Goal: Transaction & Acquisition: Purchase product/service

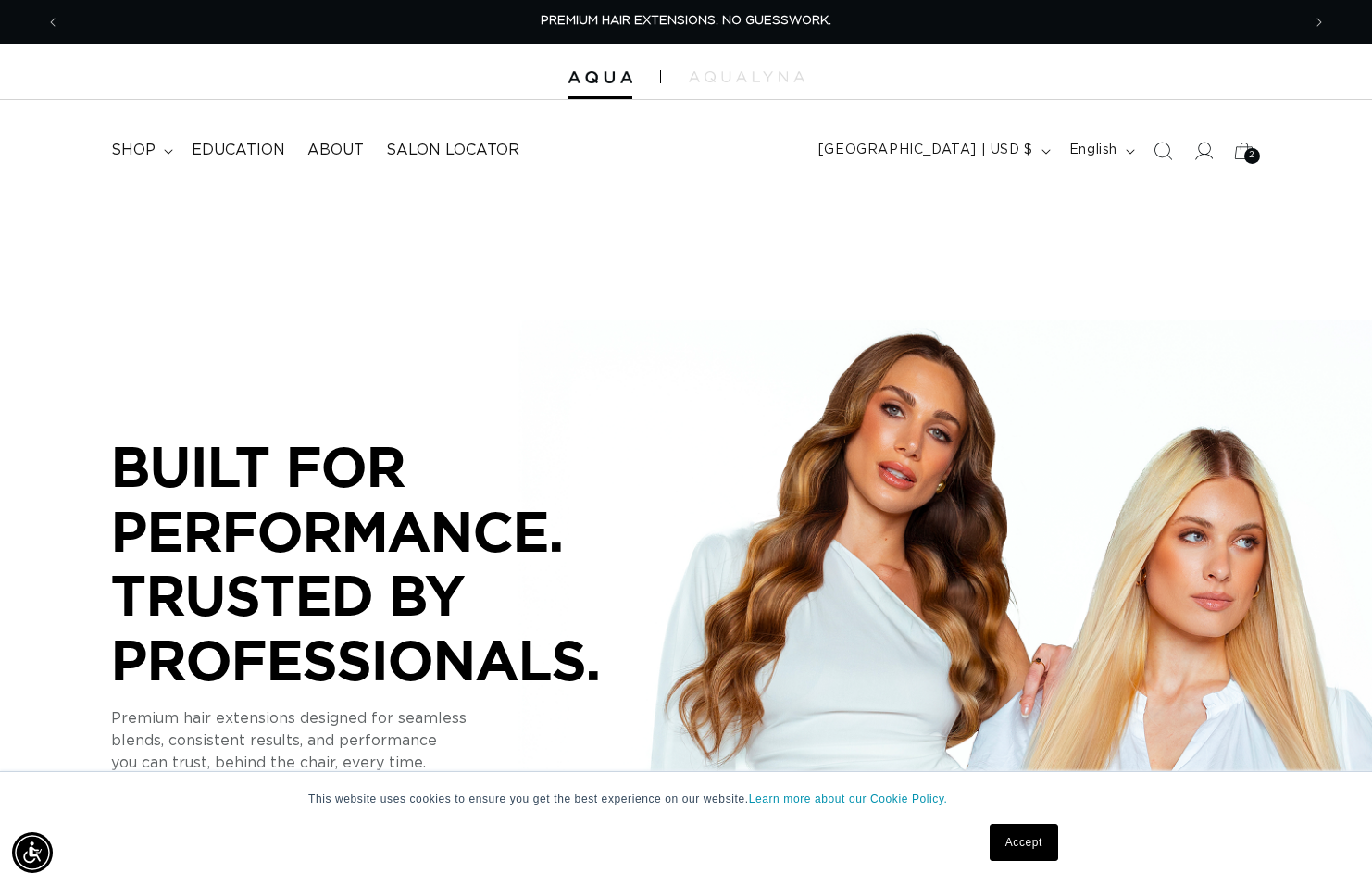
click at [1250, 153] on span "2" at bounding box center [1252, 156] width 7 height 16
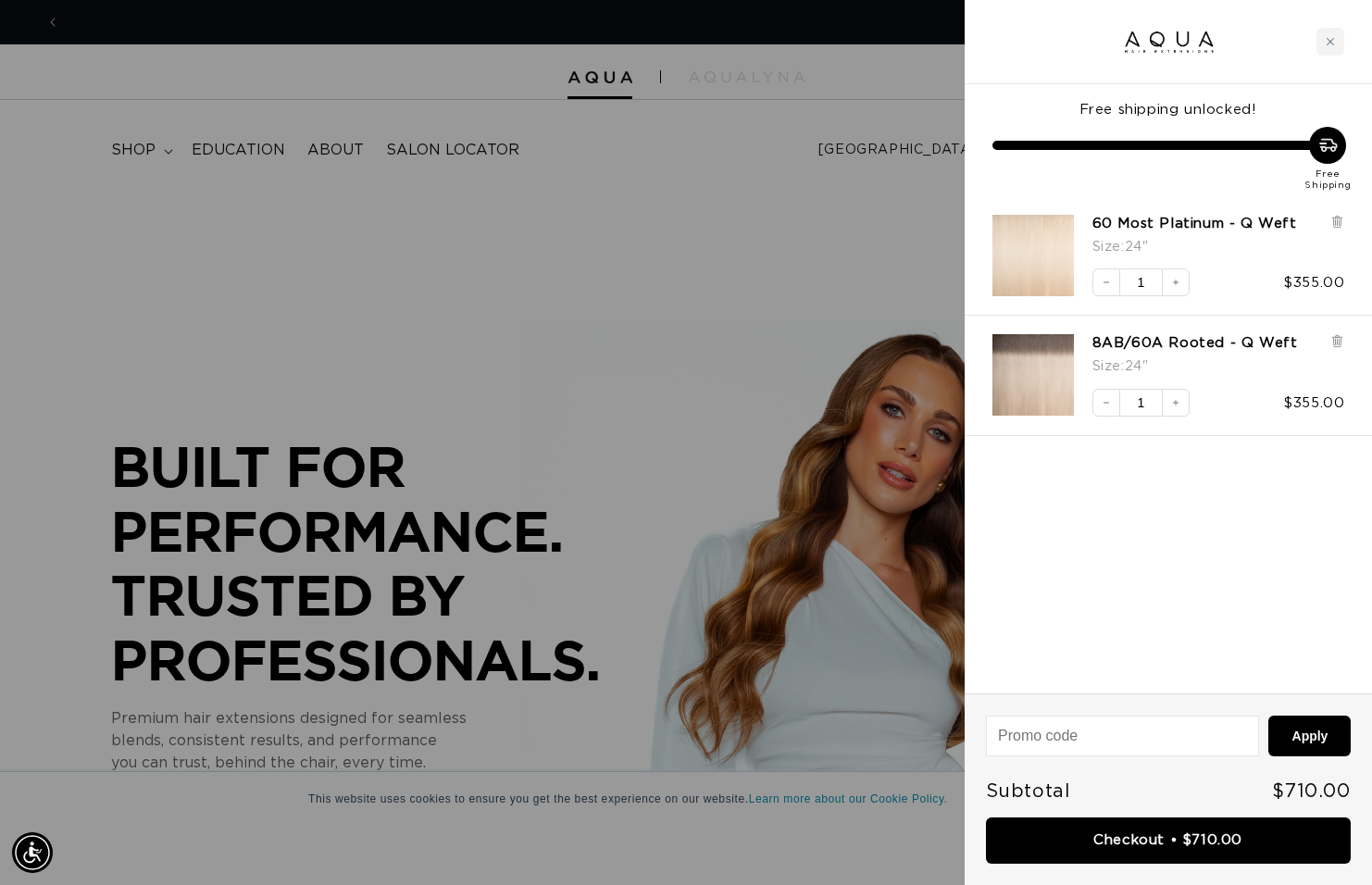
scroll to position [0, 1240]
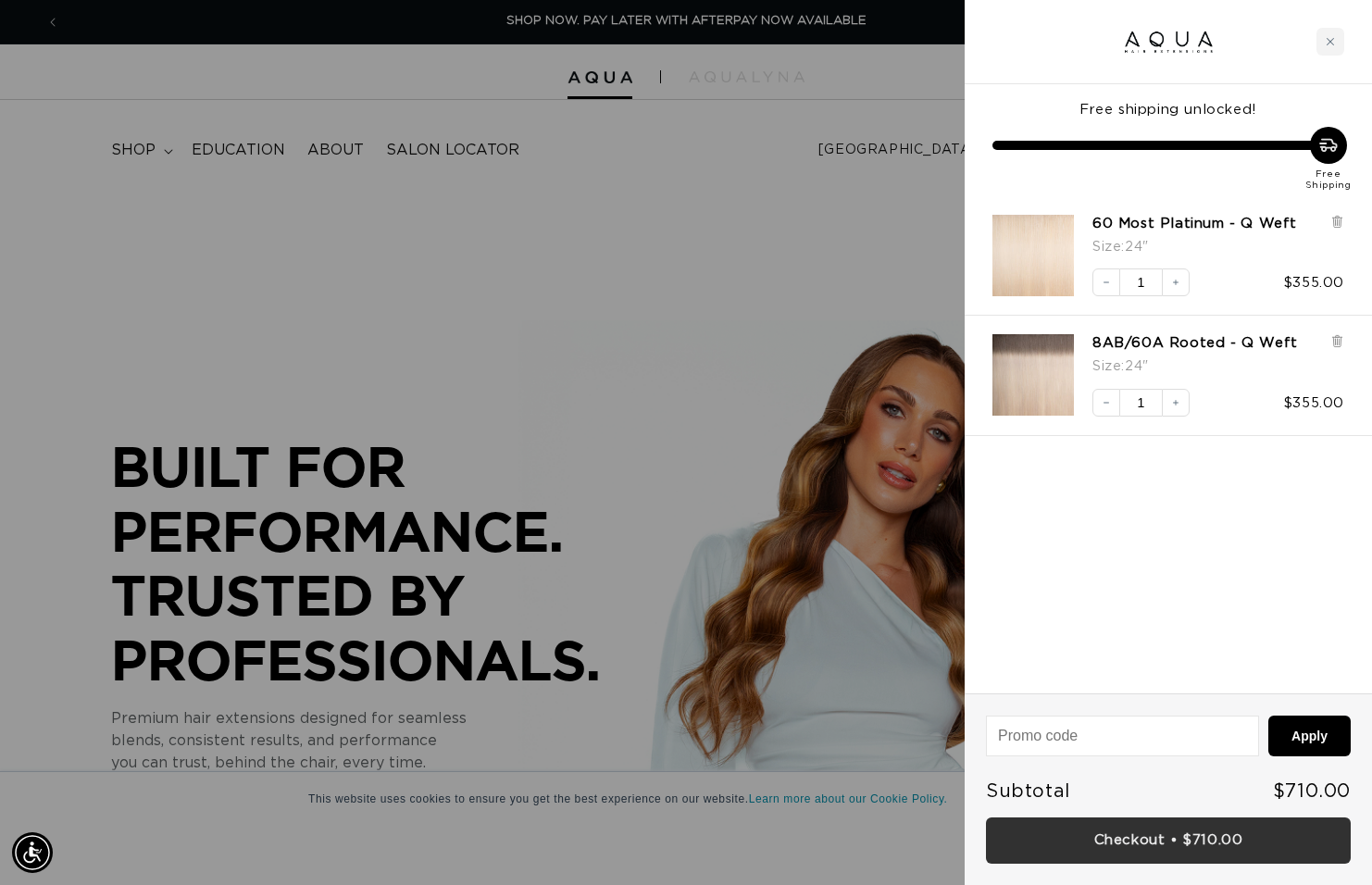
click at [1128, 831] on link "Checkout • $710.00" at bounding box center [1168, 841] width 365 height 47
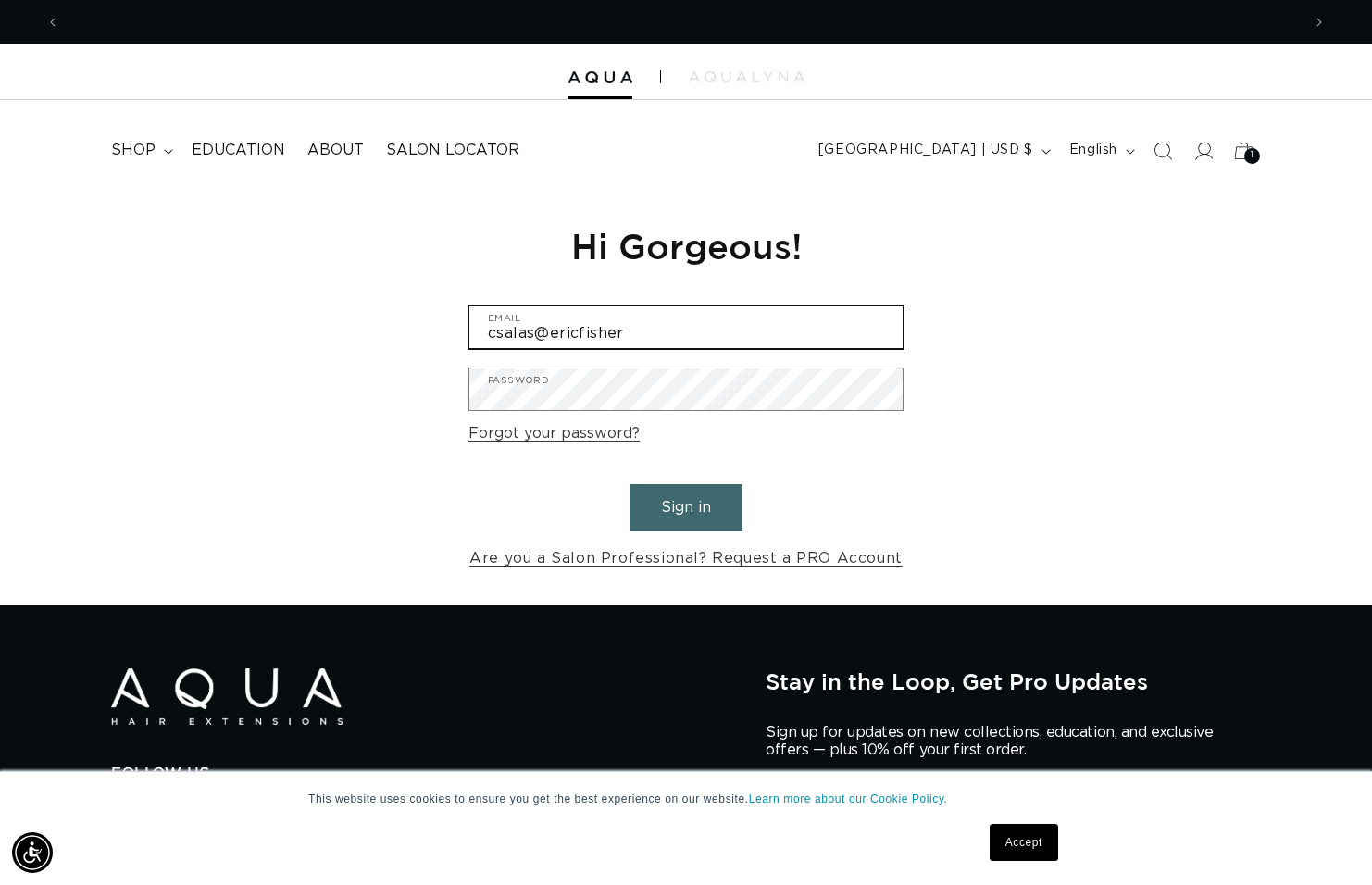
scroll to position [0, 2482]
type input "csalas@ericfishersalon.com"
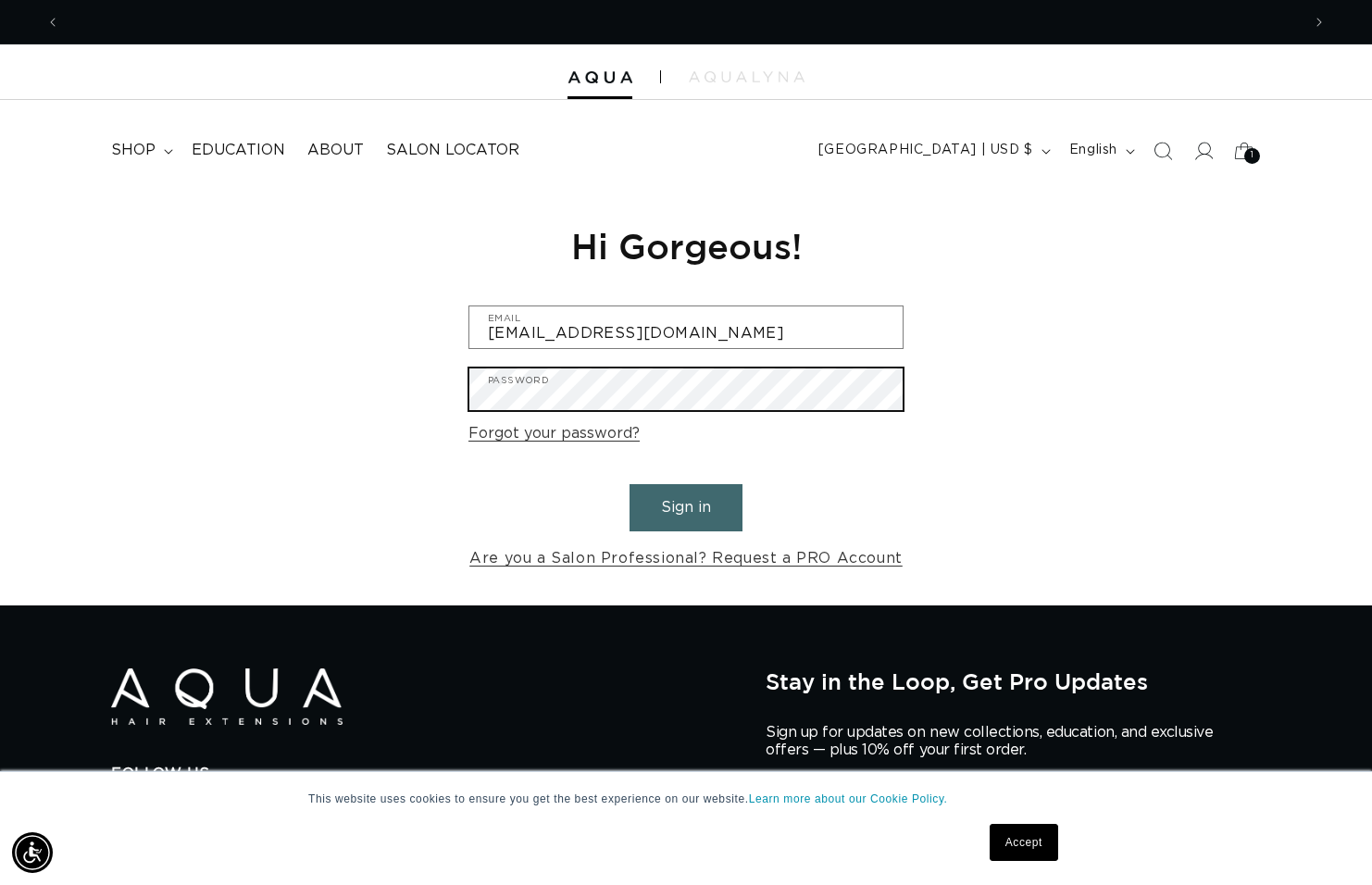
scroll to position [0, 1240]
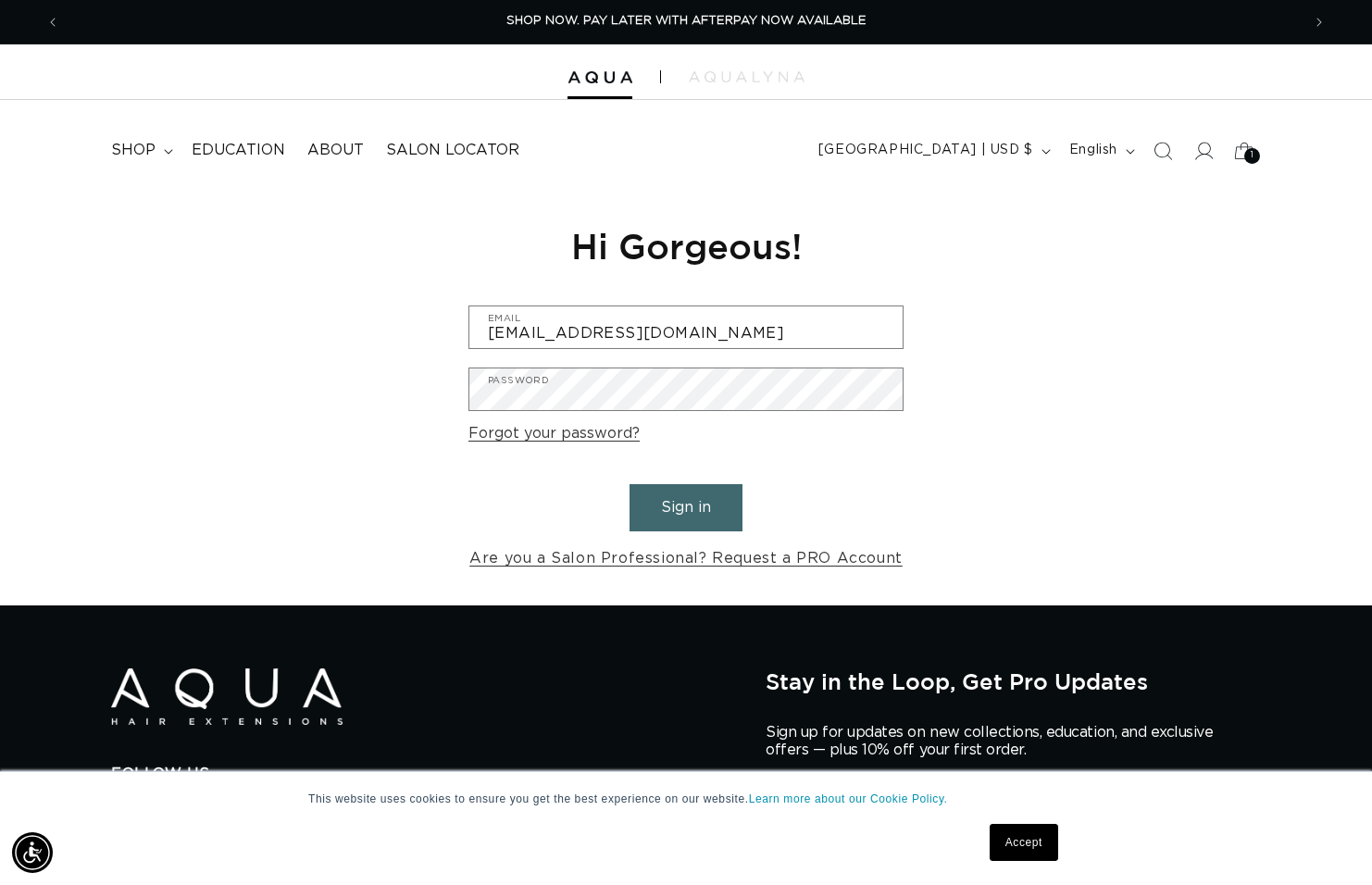
click at [321, 426] on div "Reset your password We will send you an email to reset your password Email Subm…" at bounding box center [686, 397] width 1372 height 415
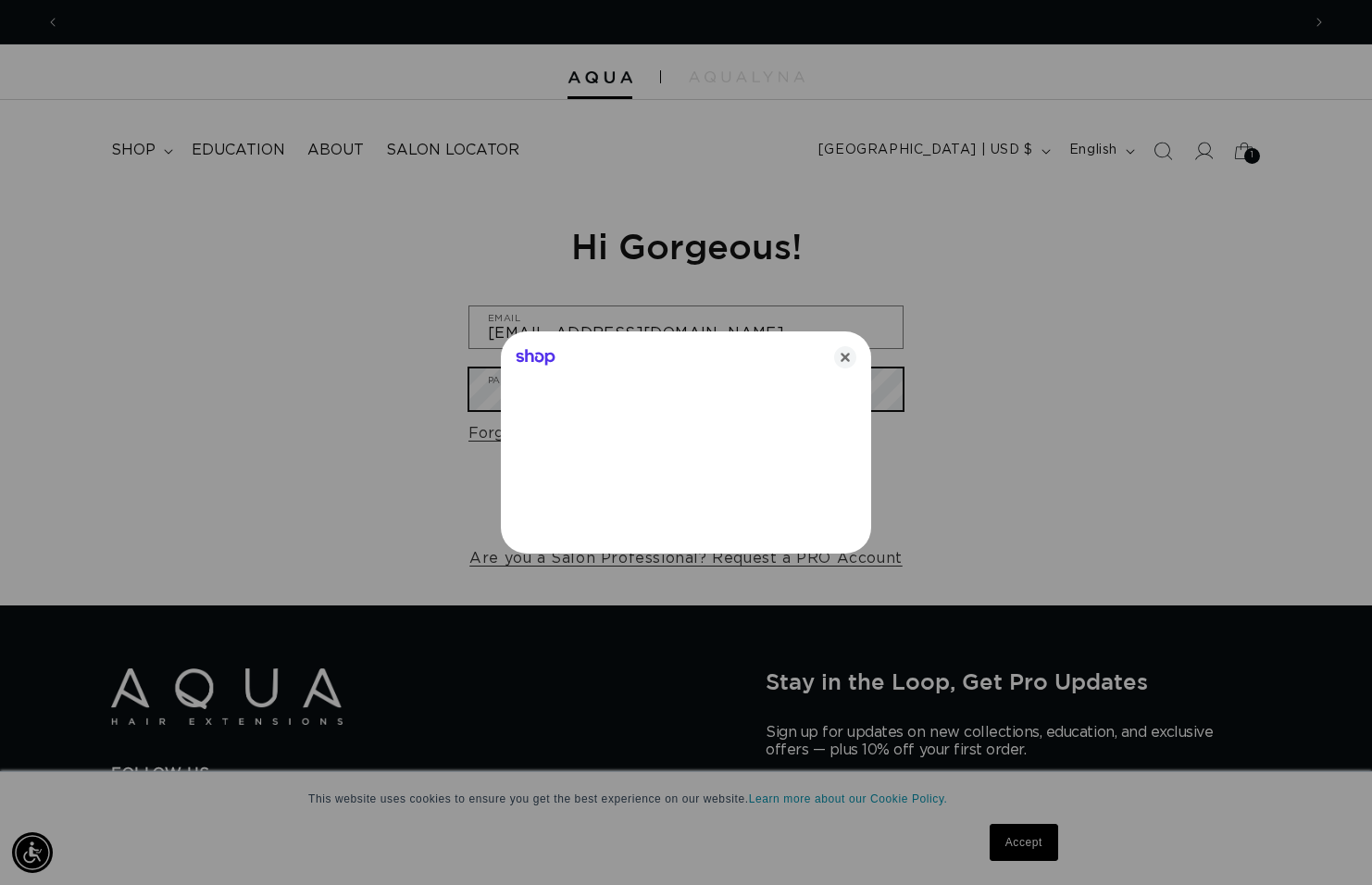
scroll to position [0, 2482]
click at [845, 358] on icon "Close" at bounding box center [846, 358] width 23 height 23
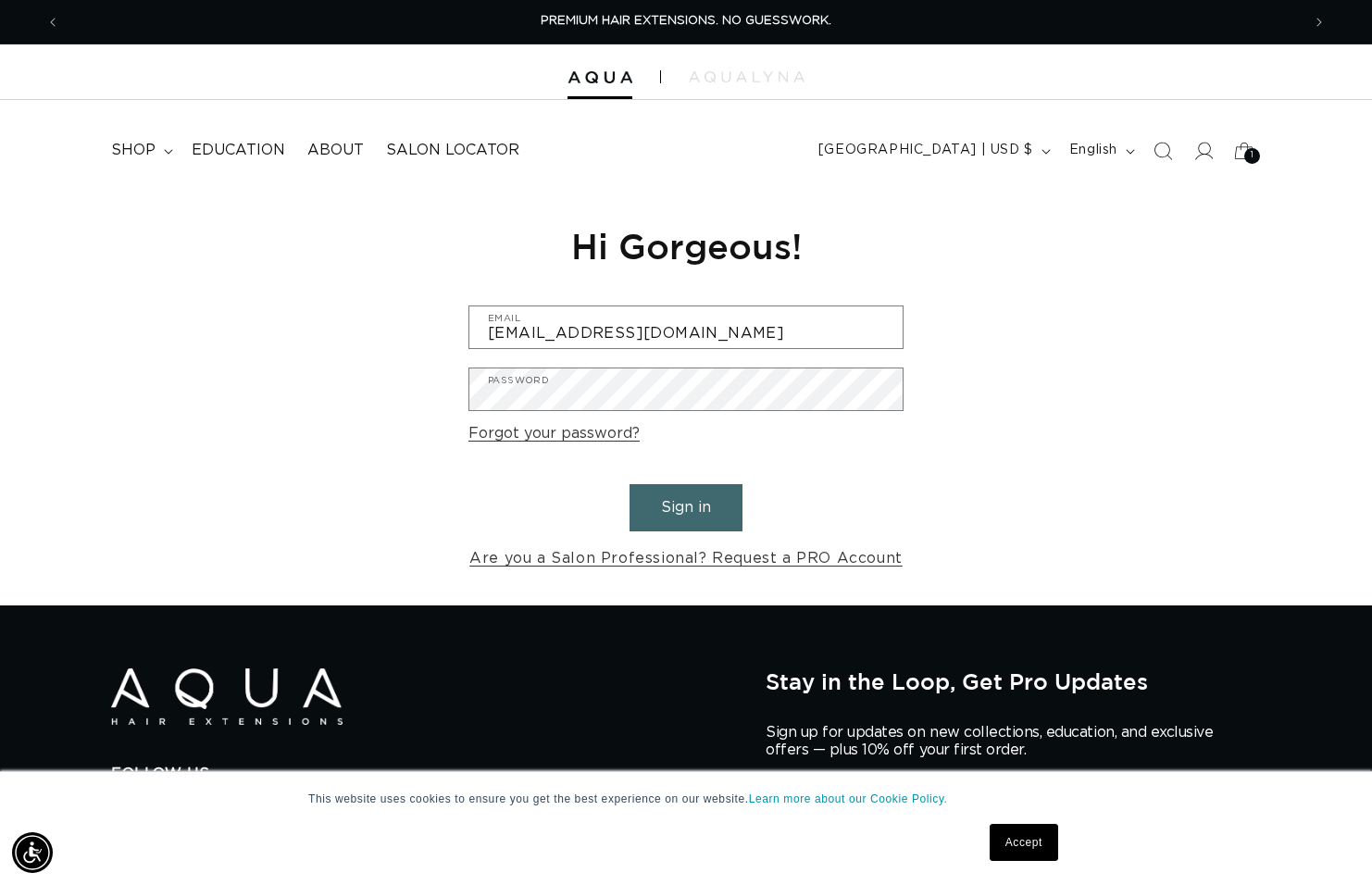
scroll to position [0, 0]
click at [667, 508] on button "Sign in" at bounding box center [686, 507] width 113 height 47
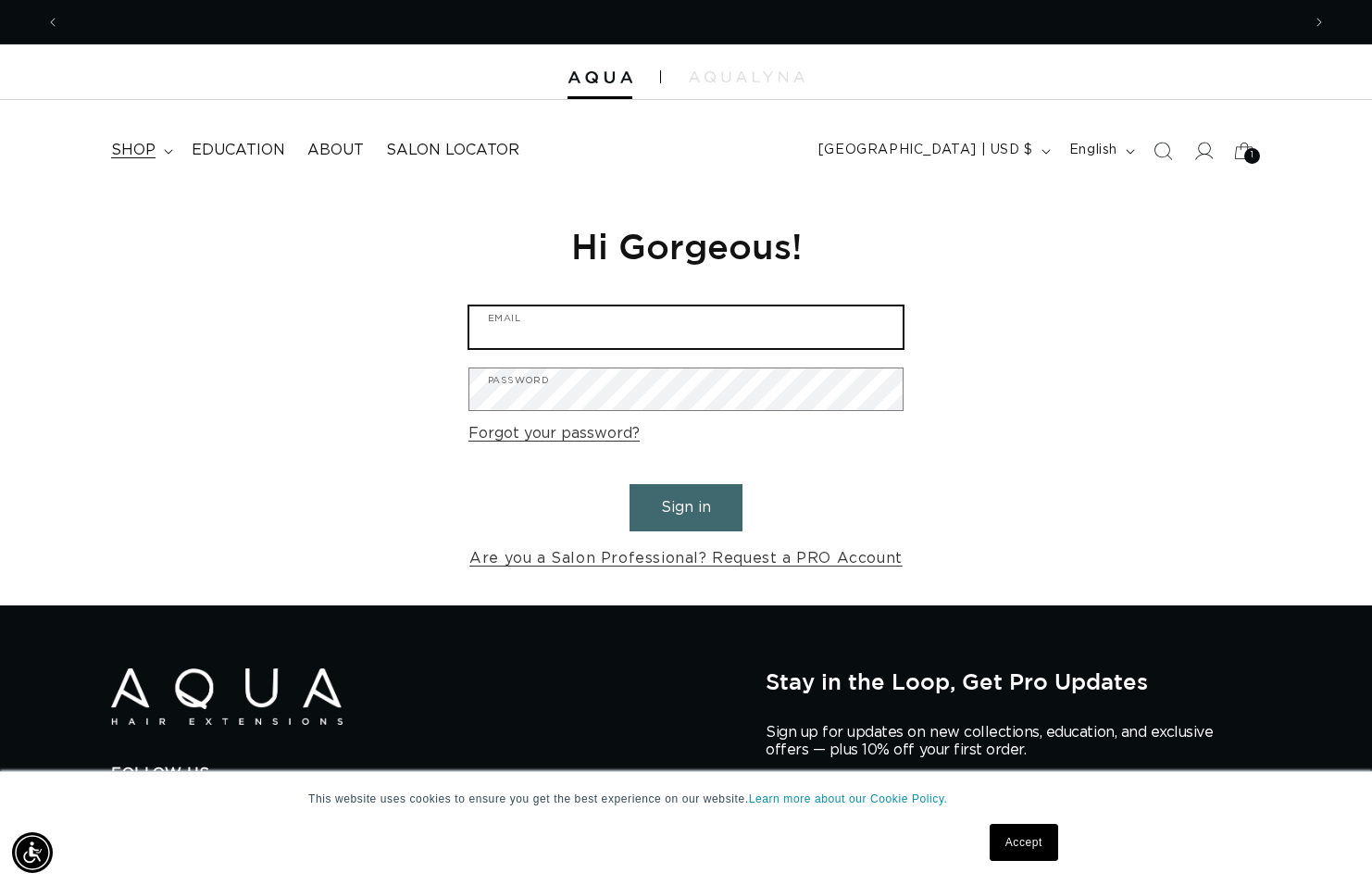
scroll to position [0, 1240]
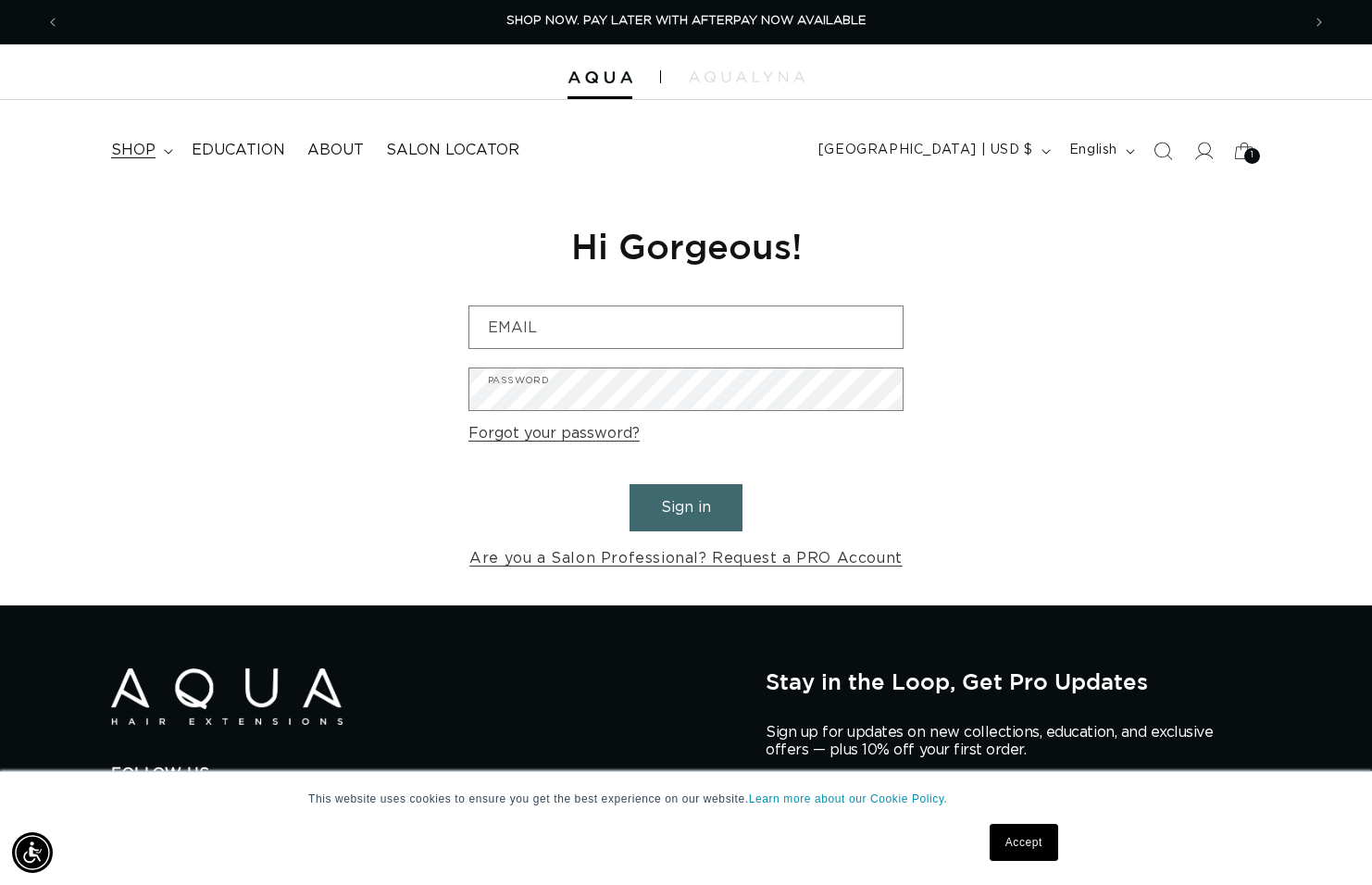
click at [133, 149] on span "shop" at bounding box center [133, 150] width 44 height 20
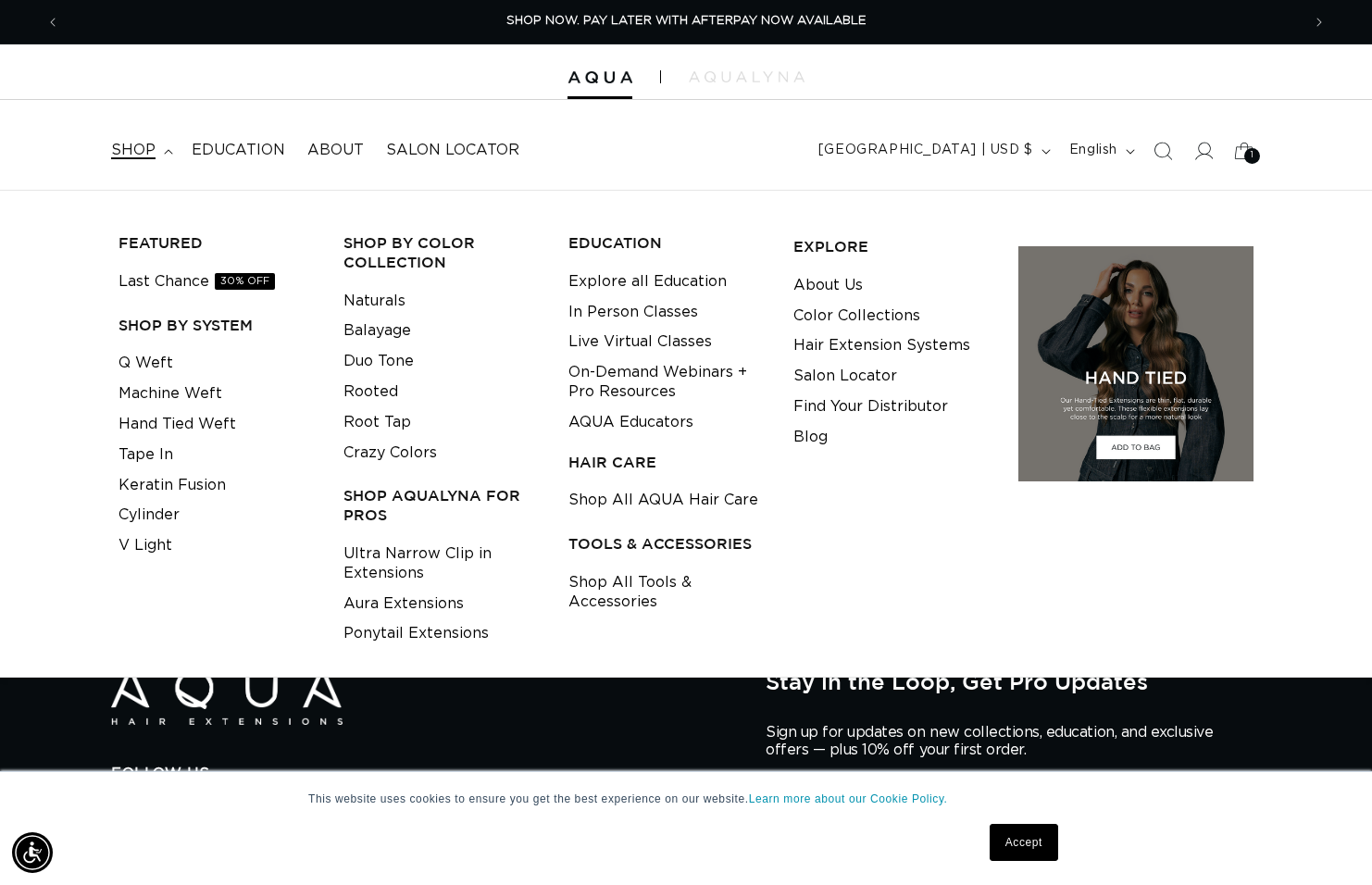
click at [143, 153] on span "shop" at bounding box center [133, 150] width 44 height 20
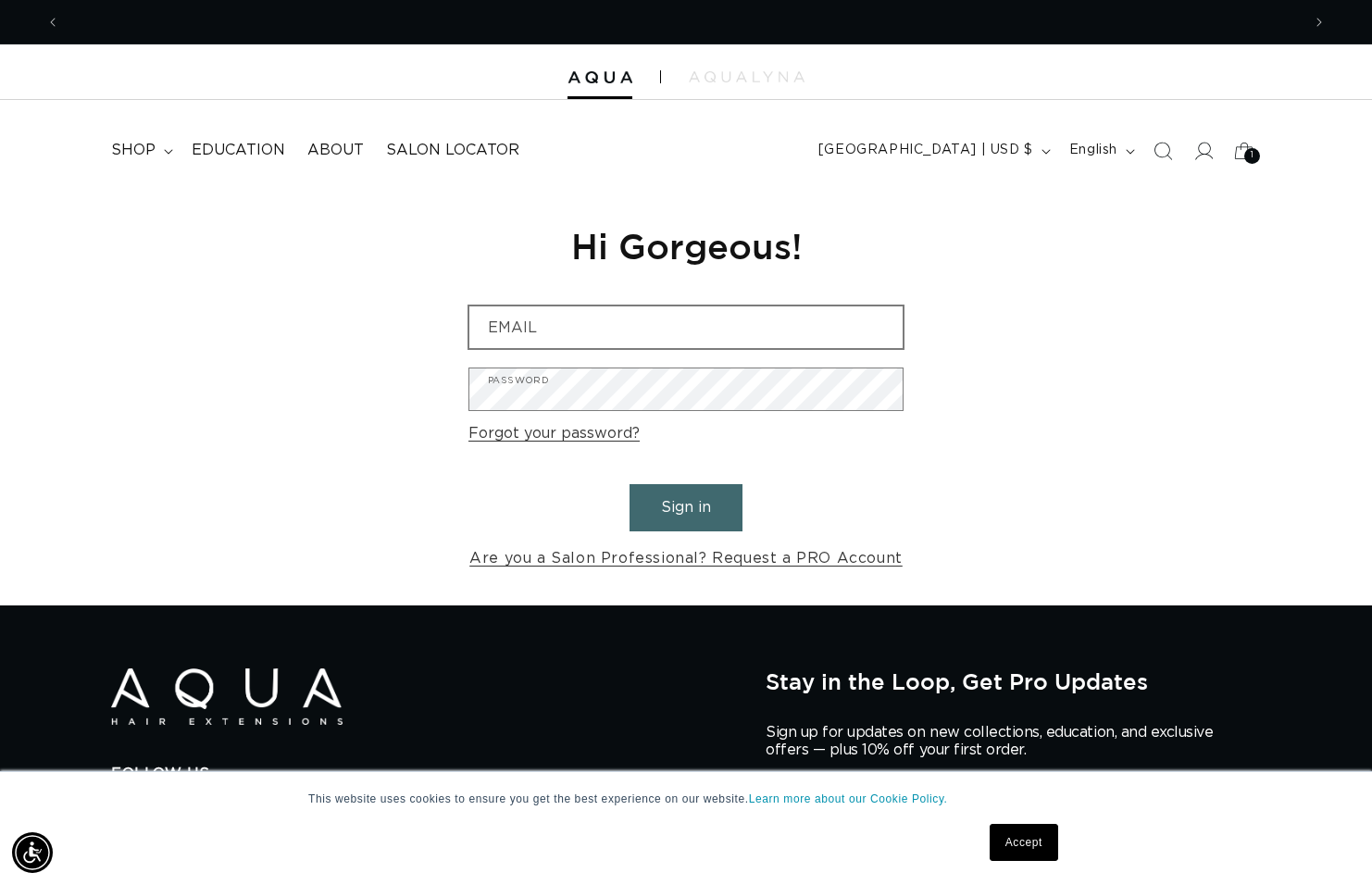
scroll to position [0, 2482]
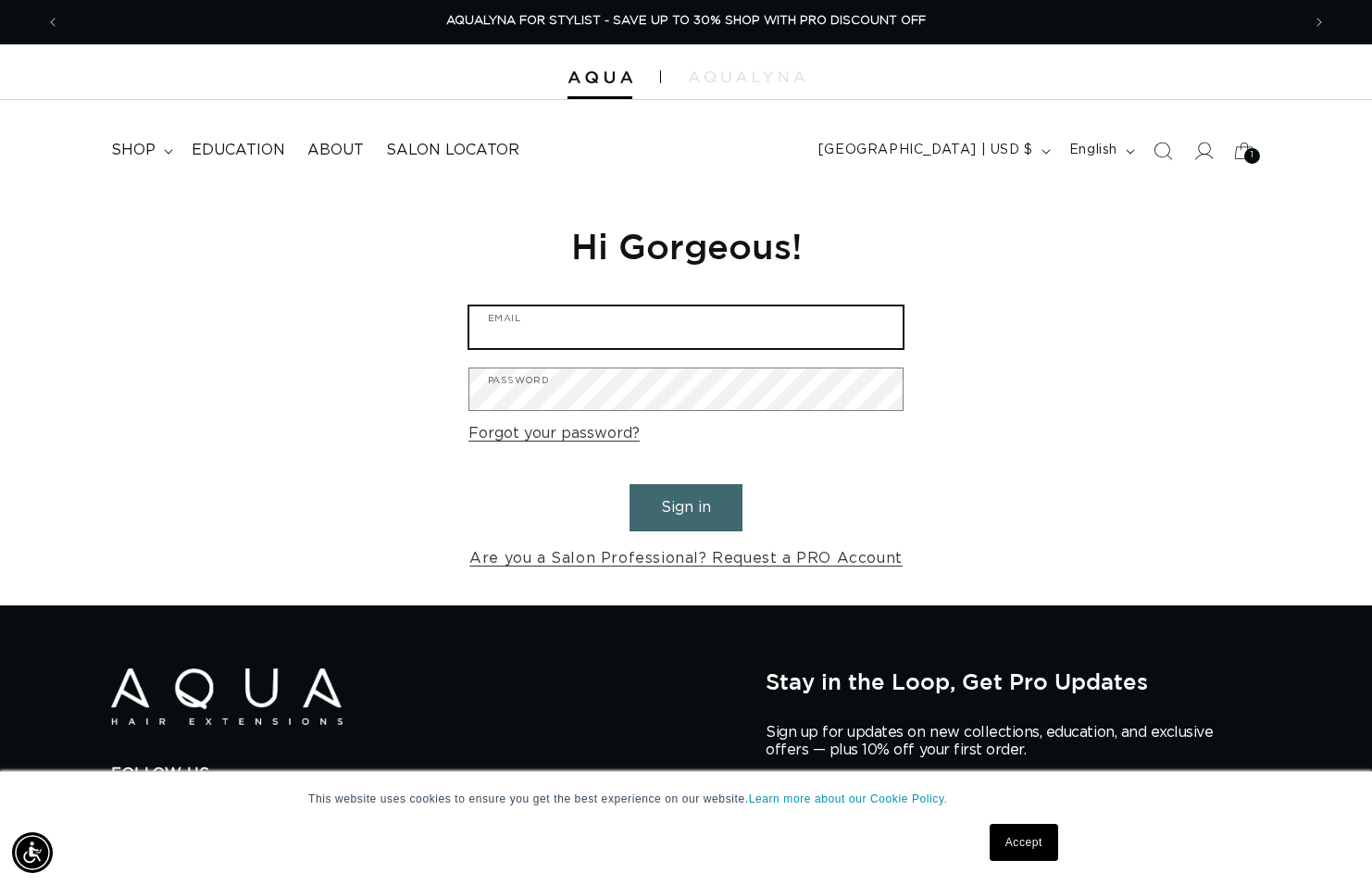
click at [592, 318] on input "Email" at bounding box center [686, 327] width 433 height 41
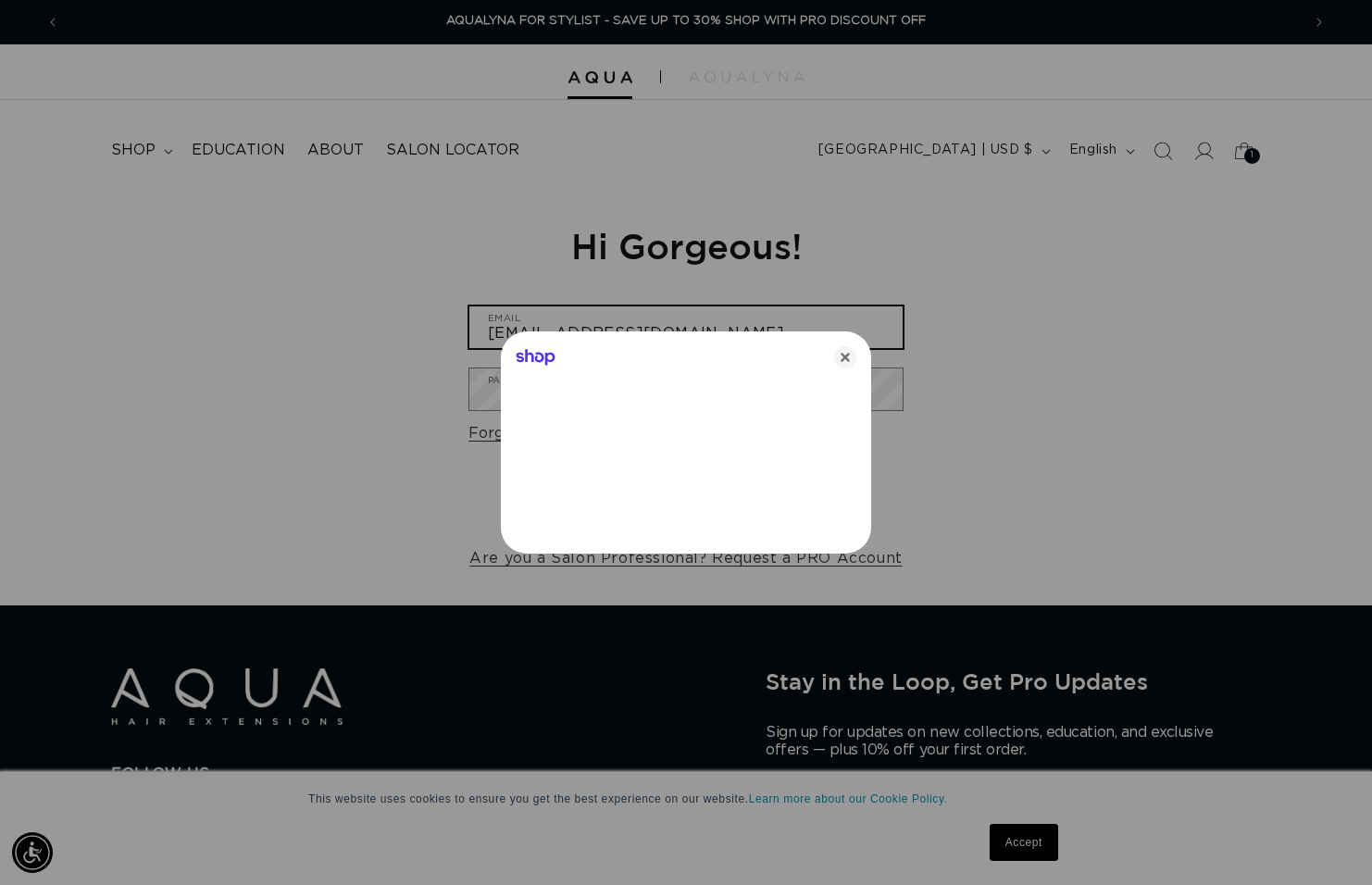
type input "csalas@ericfishersalon.com"
click at [844, 354] on icon "Close" at bounding box center [846, 358] width 23 height 23
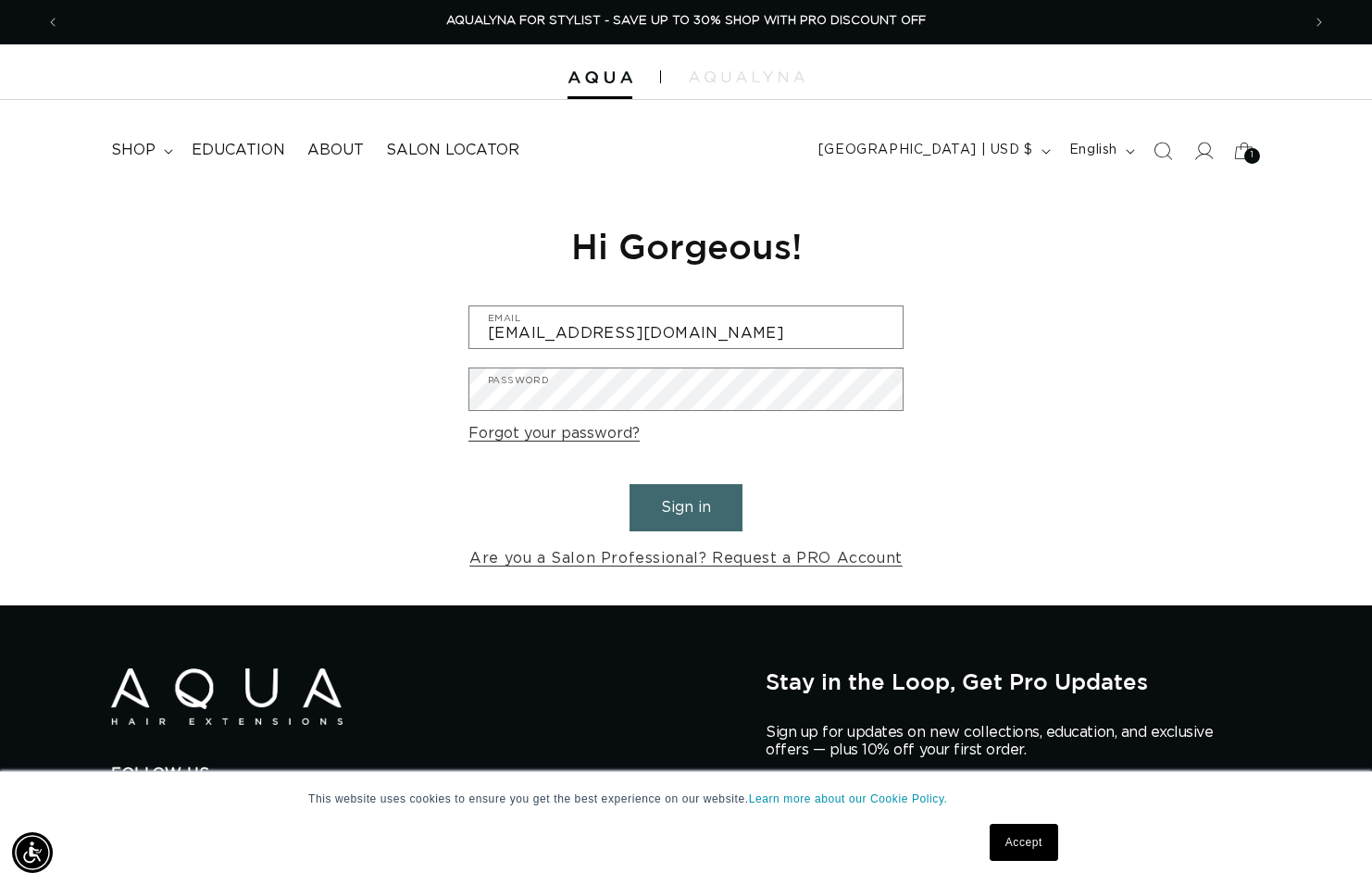
click at [686, 411] on form "csalas@ericfishersalon.com Email Password Forgot your password? Sign in Are you…" at bounding box center [686, 439] width 435 height 267
click at [728, 489] on button "Sign in" at bounding box center [686, 507] width 113 height 47
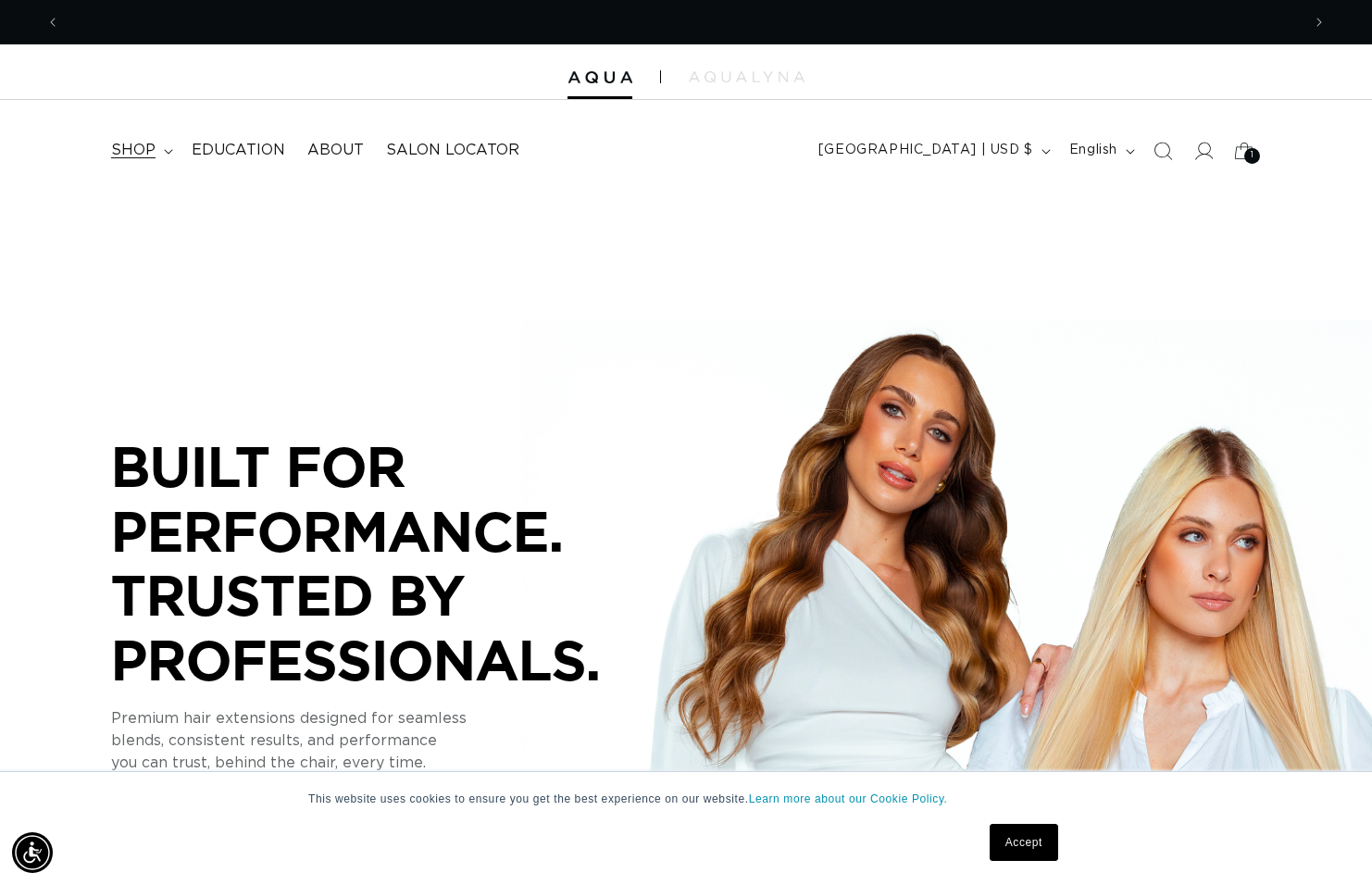
scroll to position [0, 1240]
click at [148, 151] on span "shop" at bounding box center [133, 150] width 44 height 20
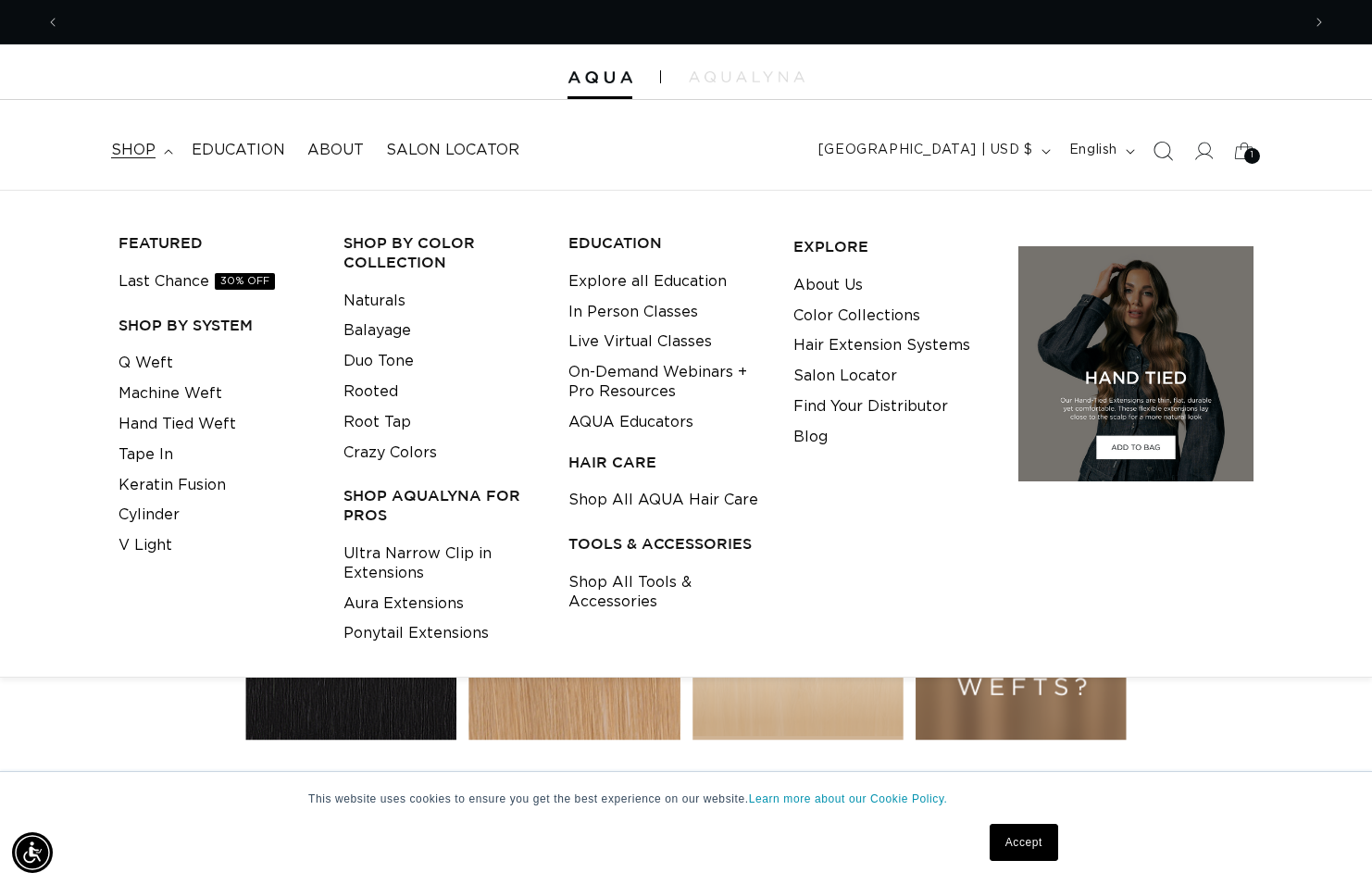
scroll to position [0, 0]
click at [1159, 151] on icon "Search" at bounding box center [1162, 150] width 20 height 20
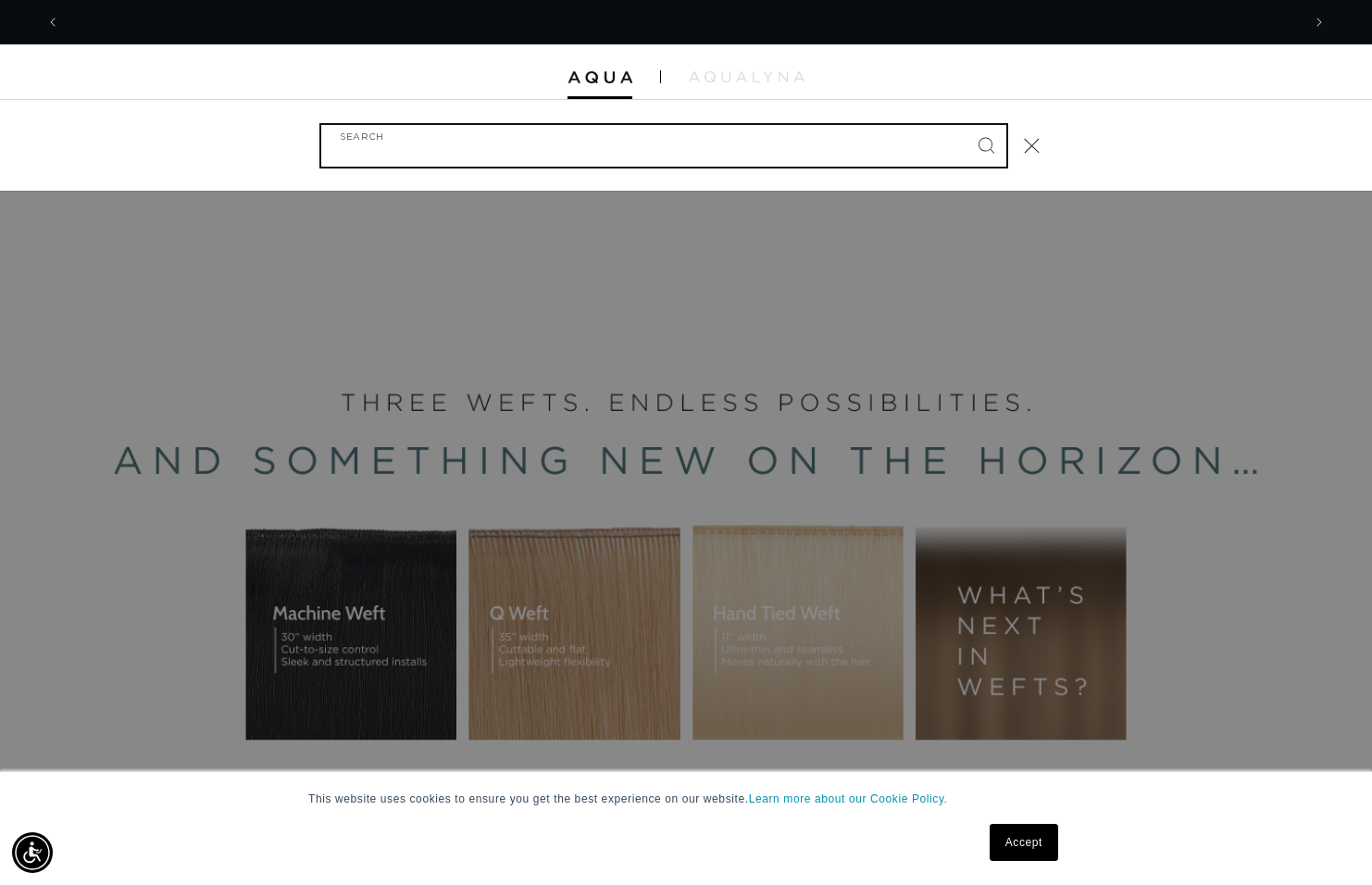
scroll to position [0, 2482]
type input "*"
type input "8AB/60A rooted"
click at [985, 144] on button "Search" at bounding box center [986, 145] width 40 height 40
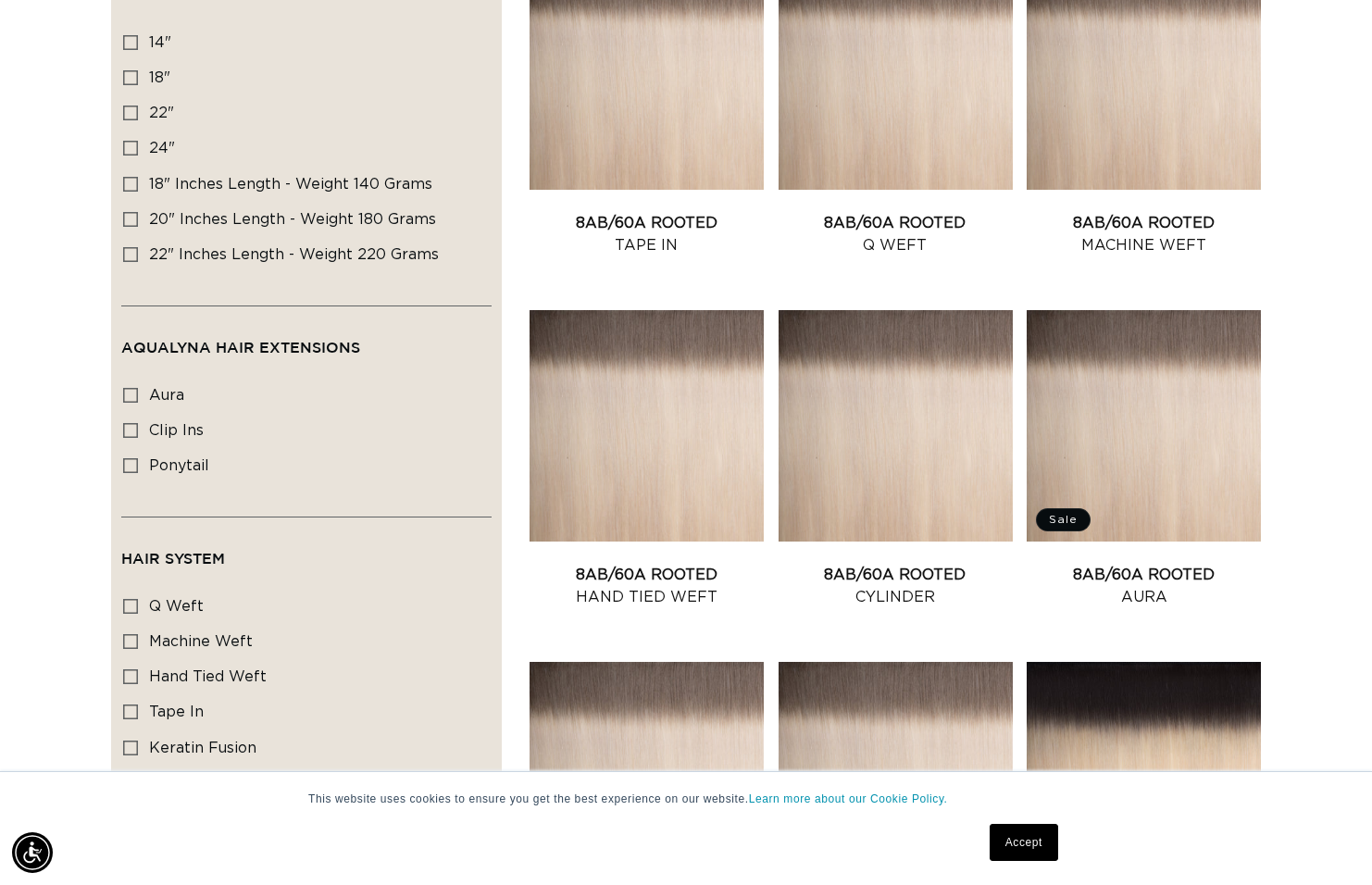
scroll to position [0, 2482]
click at [647, 591] on link "8AB/60A Rooted Hand Tied Weft" at bounding box center [647, 585] width 234 height 44
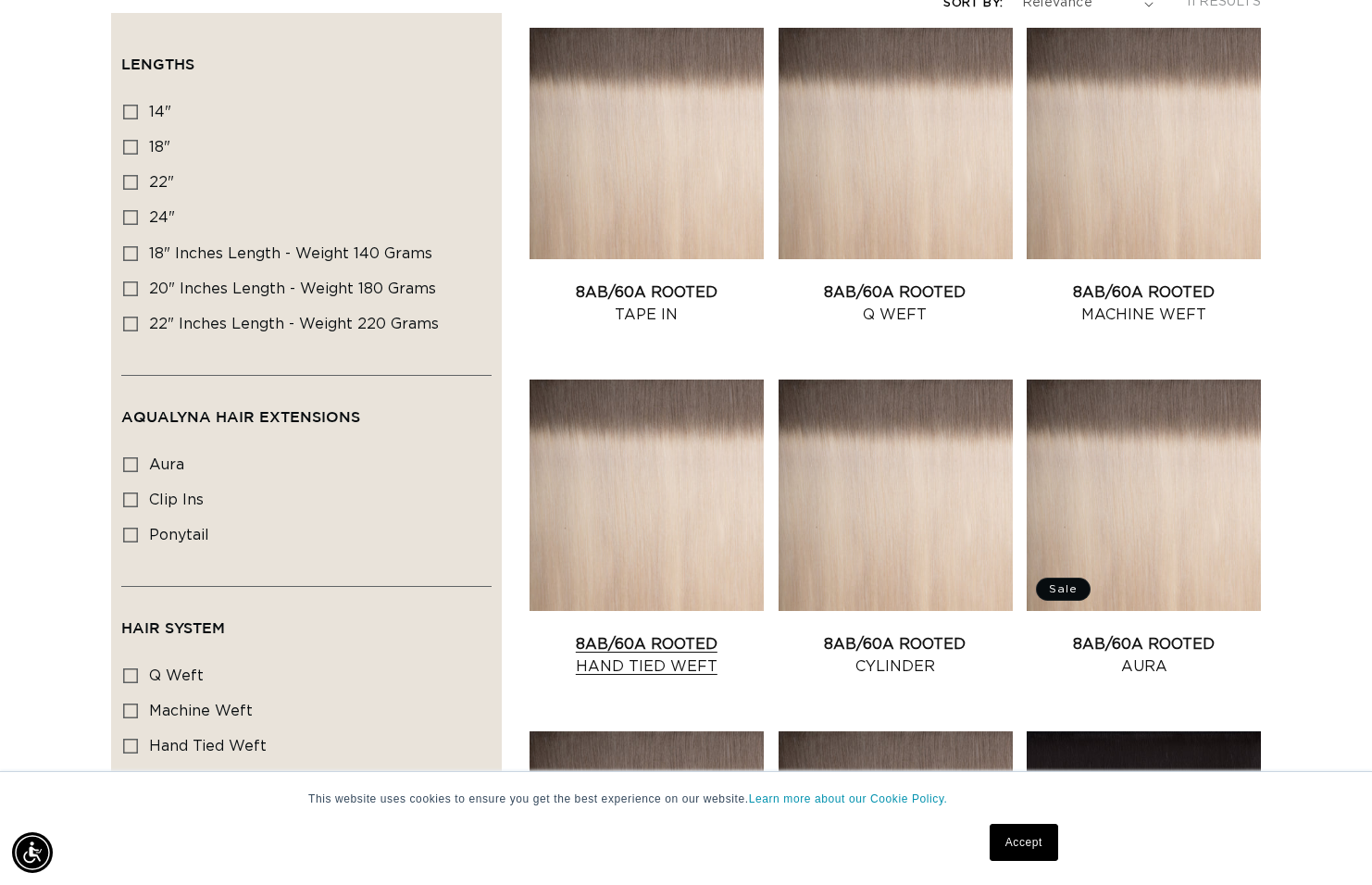
scroll to position [0, 0]
click at [670, 654] on link "8AB/60A Rooted Hand Tied Weft" at bounding box center [647, 655] width 234 height 44
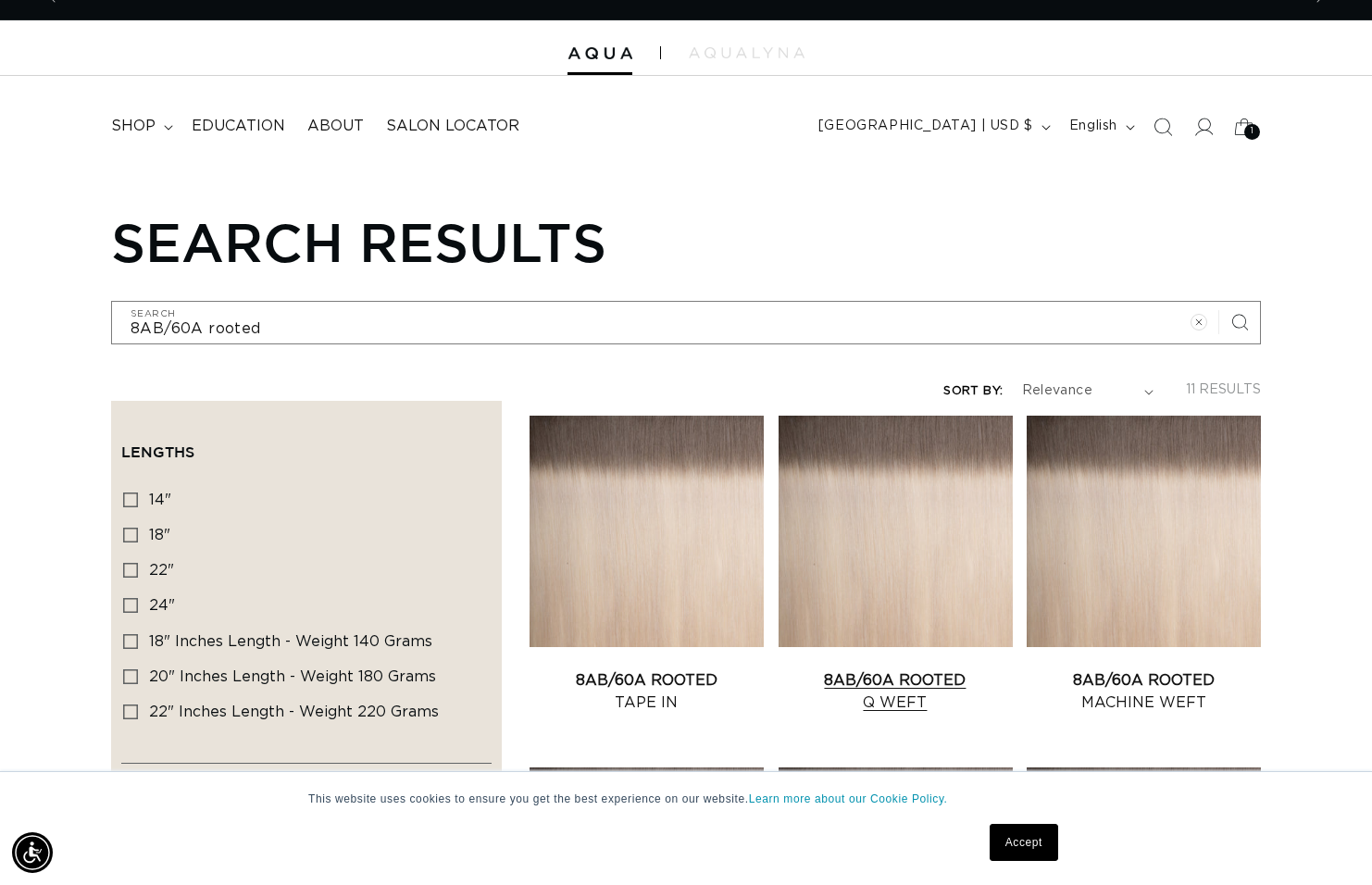
scroll to position [0, 1240]
click at [902, 687] on link "8AB/60A Rooted Q Weft" at bounding box center [896, 691] width 234 height 44
click at [873, 693] on link "8AB/60A Rooted Q Weft" at bounding box center [896, 691] width 234 height 44
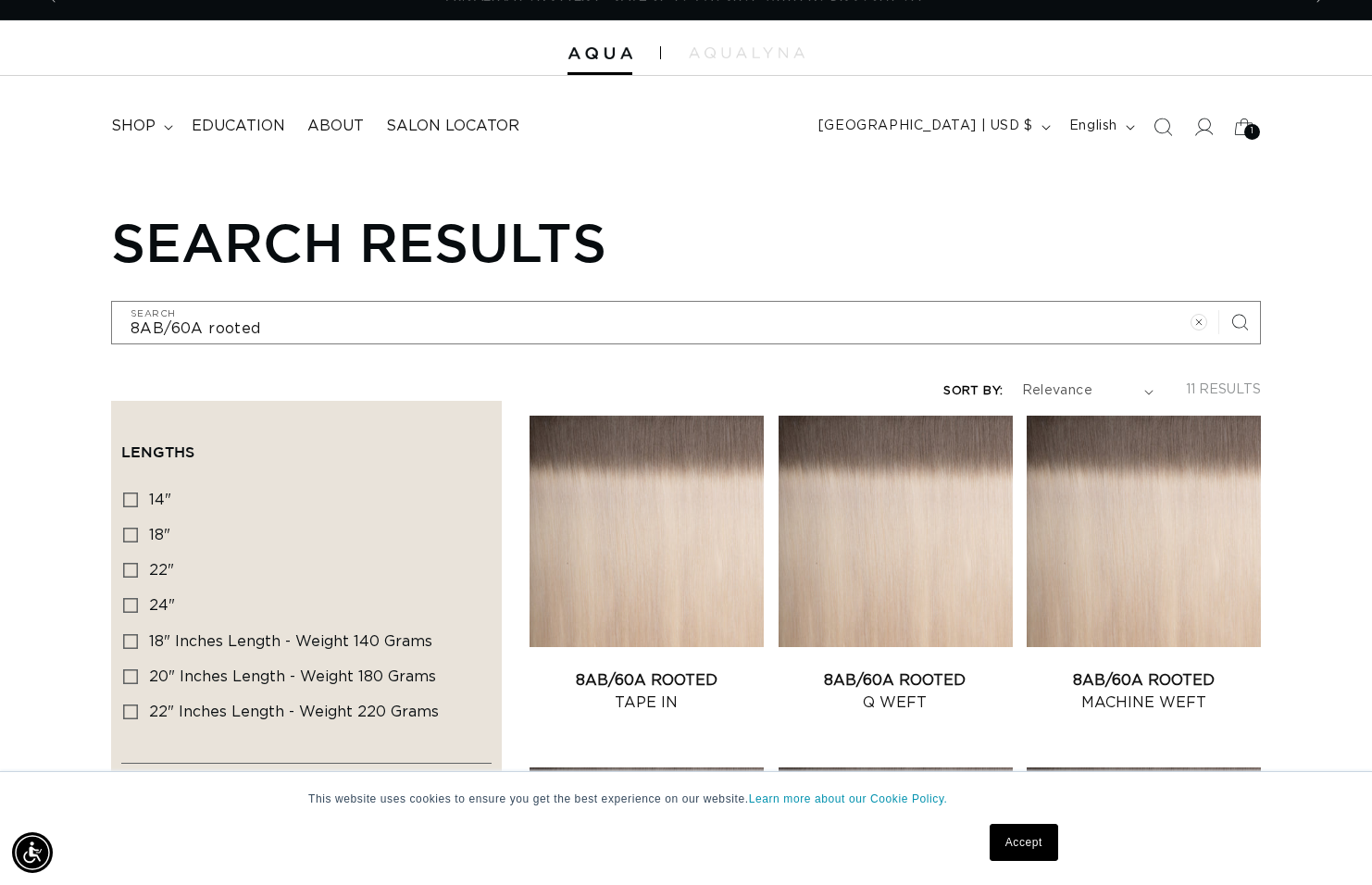
click at [790, 79] on header "FEATURED Last Chance SHOP BY SYSTEM Q Weft Hand Tied Weft Machine Weft Tape In …" at bounding box center [686, 121] width 1372 height 90
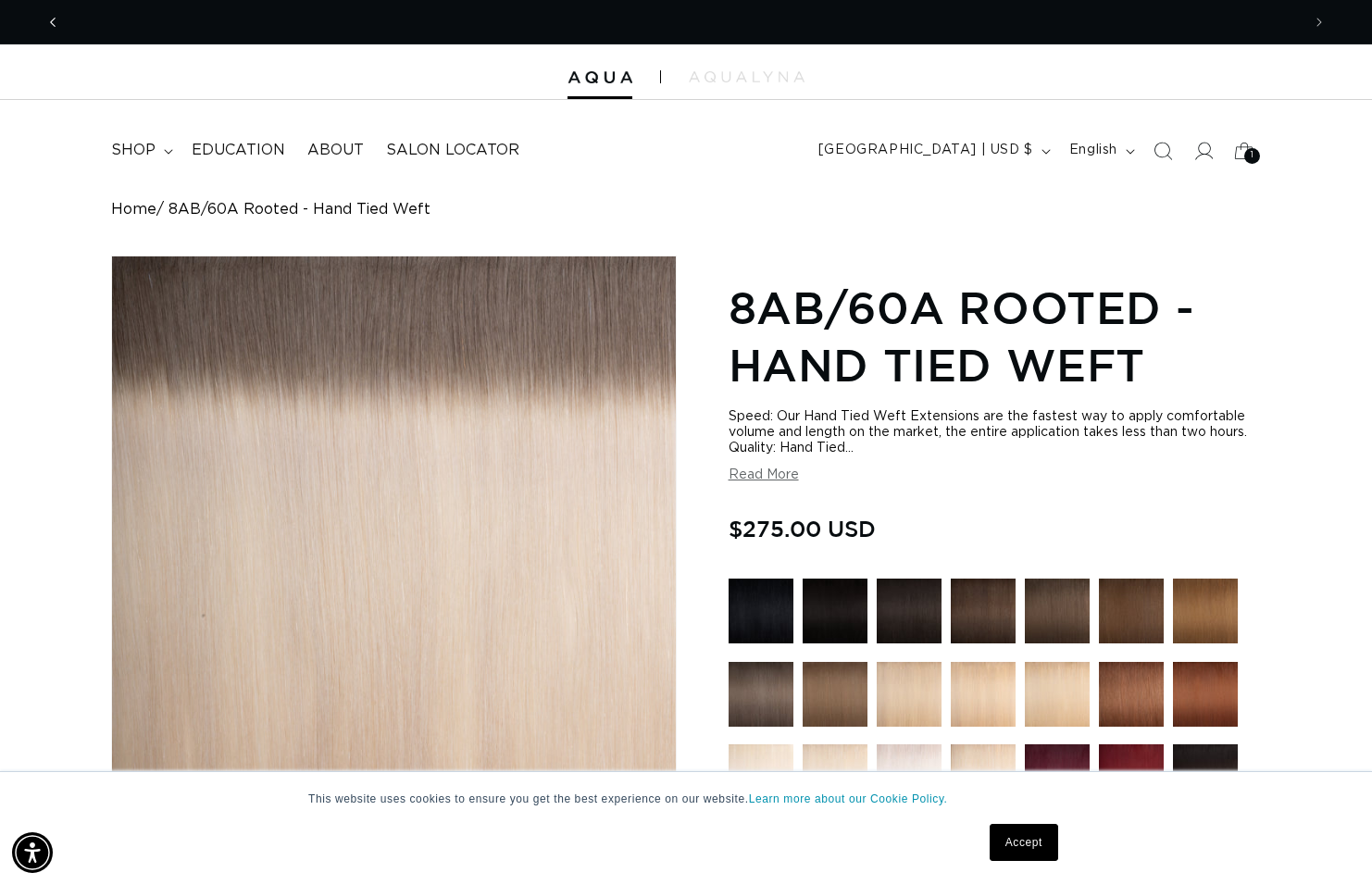
scroll to position [0, 2482]
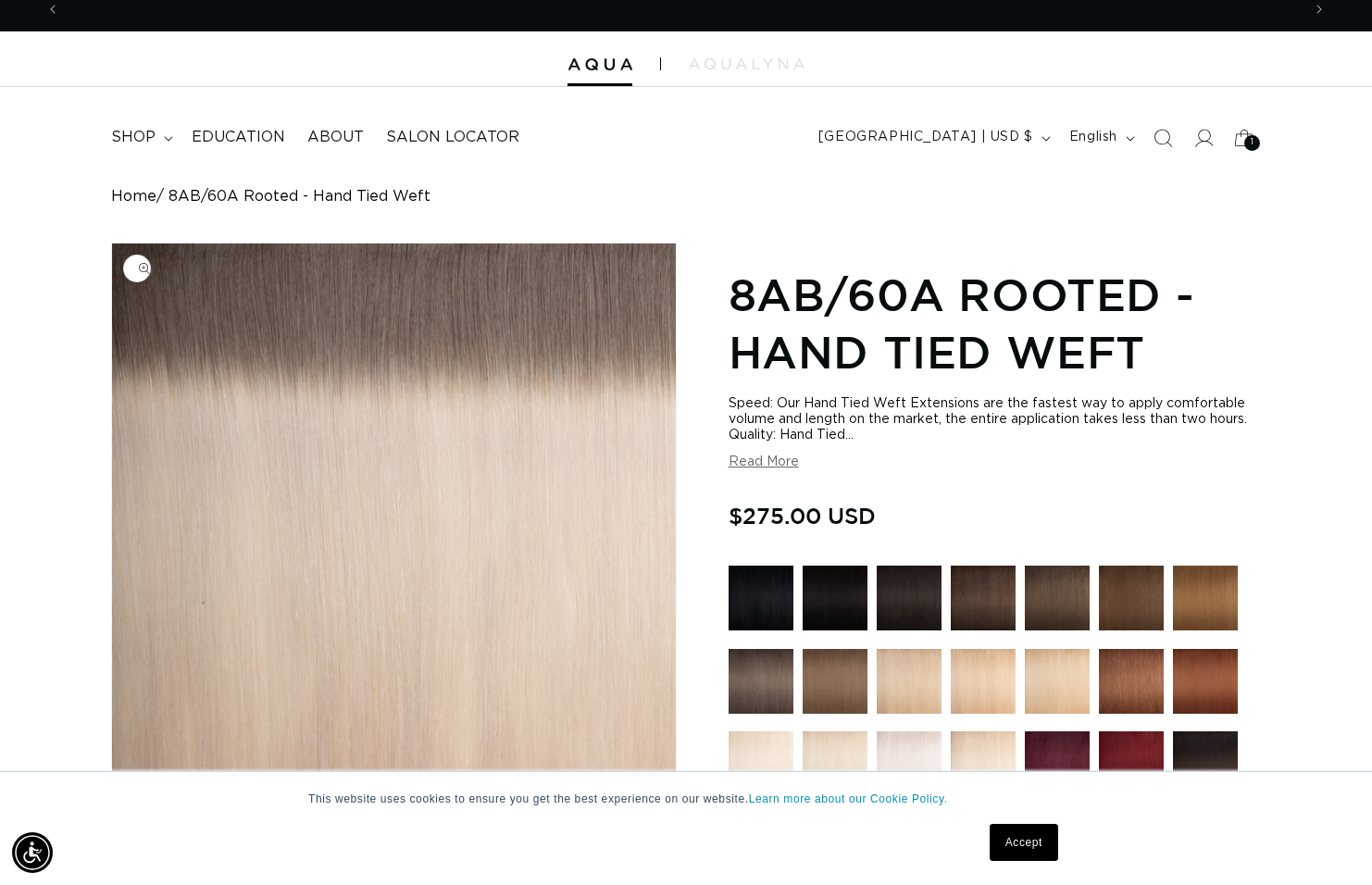
scroll to position [0, 2482]
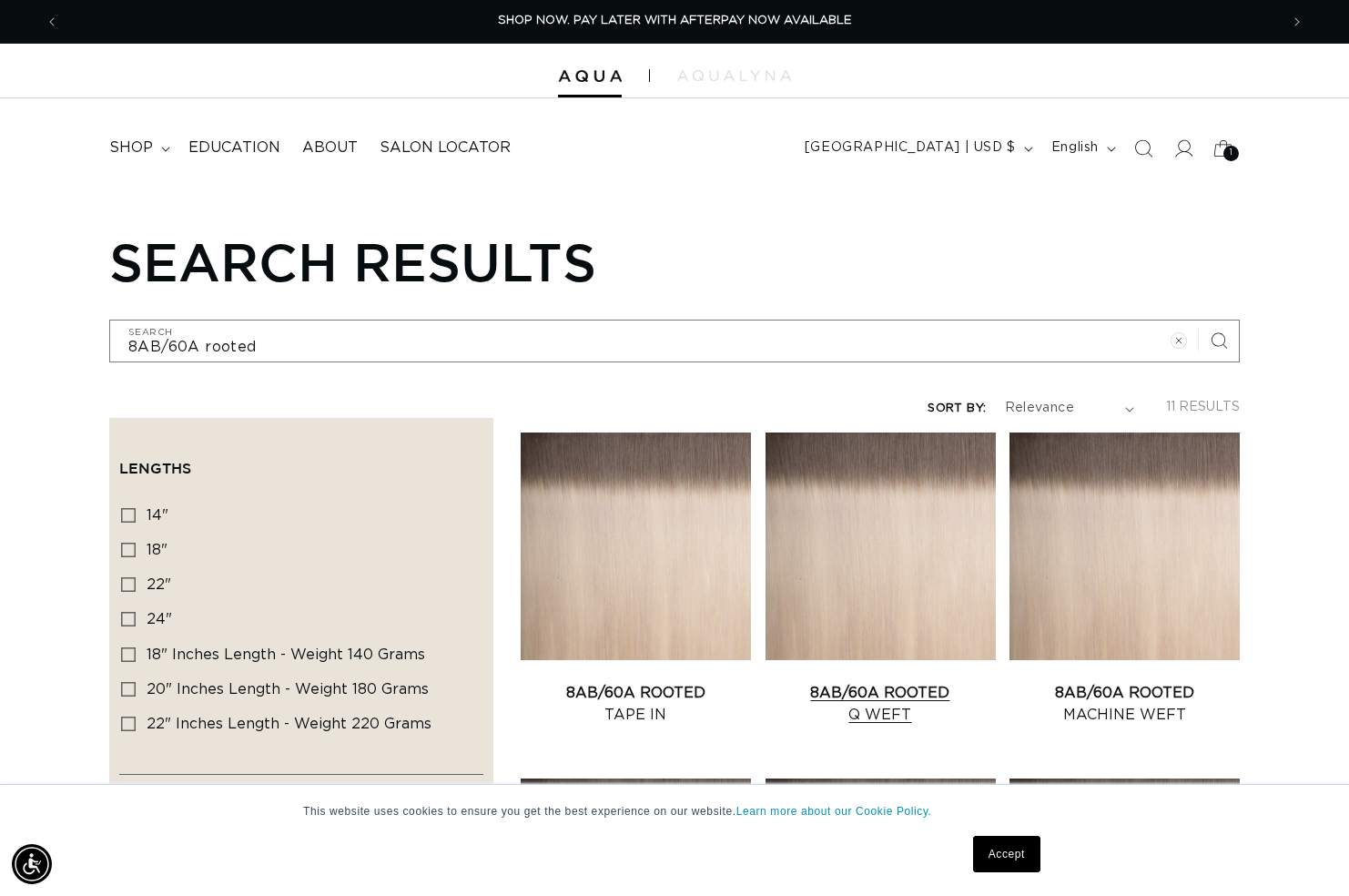
scroll to position [0, 2440]
click at [897, 691] on link "8AB/60A Rooted Q Weft" at bounding box center [881, 703] width 230 height 43
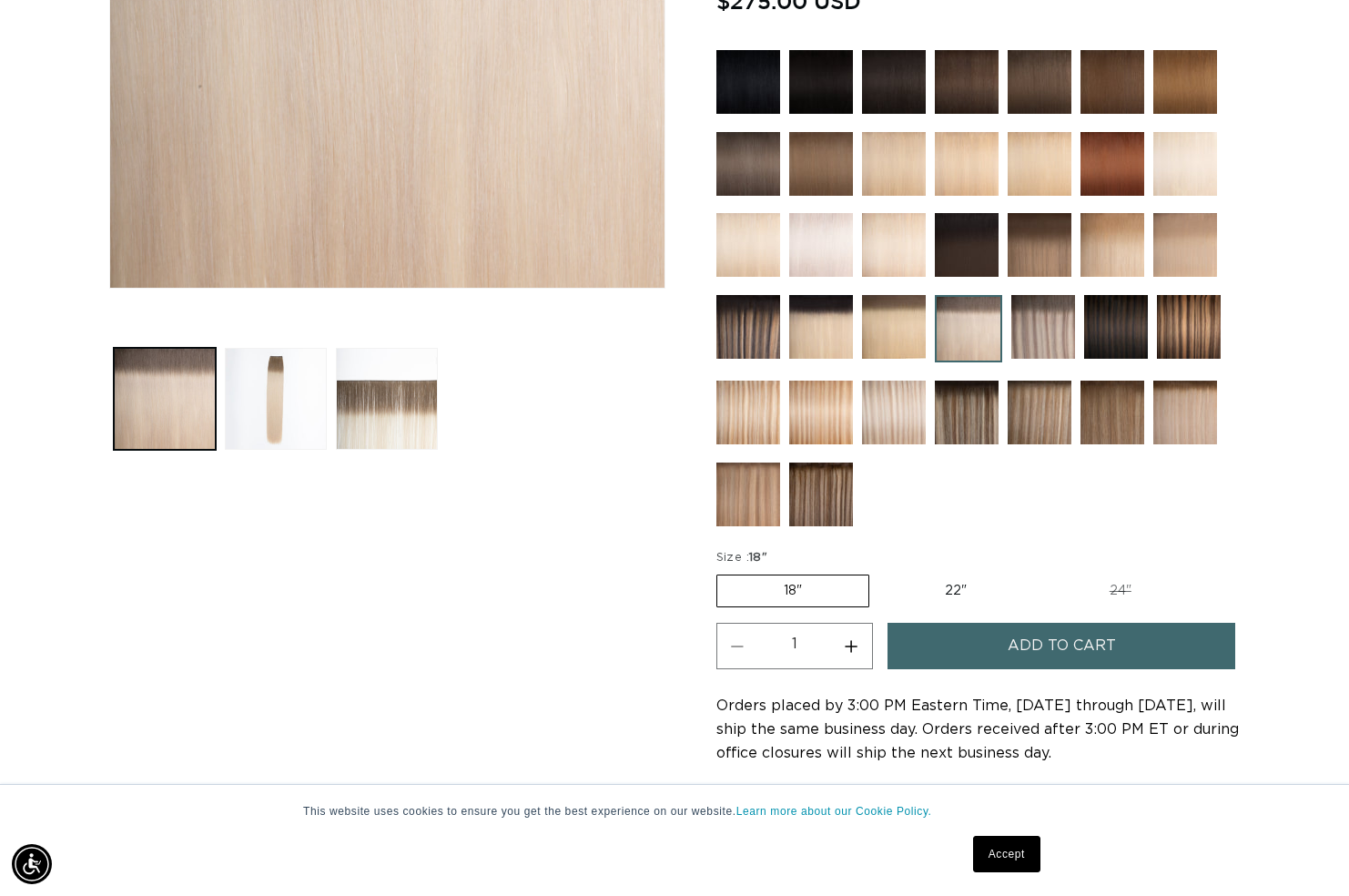
scroll to position [520, 0]
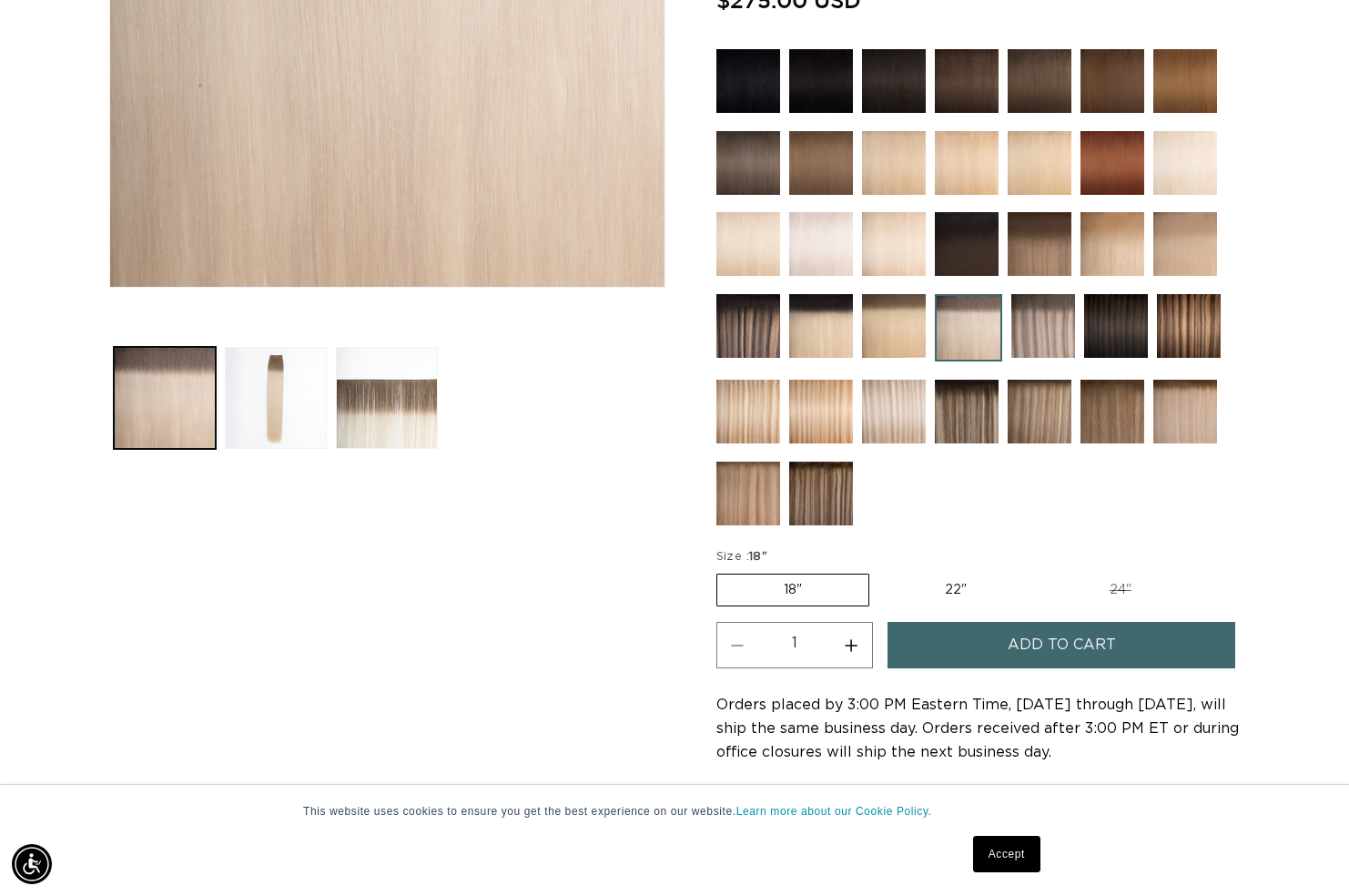
click at [1110, 587] on label "24" Variant sold out or unavailable" at bounding box center [1121, 590] width 155 height 31
click at [1043, 571] on input "24" Variant sold out or unavailable" at bounding box center [1042, 570] width 1 height 1
radio input "true"
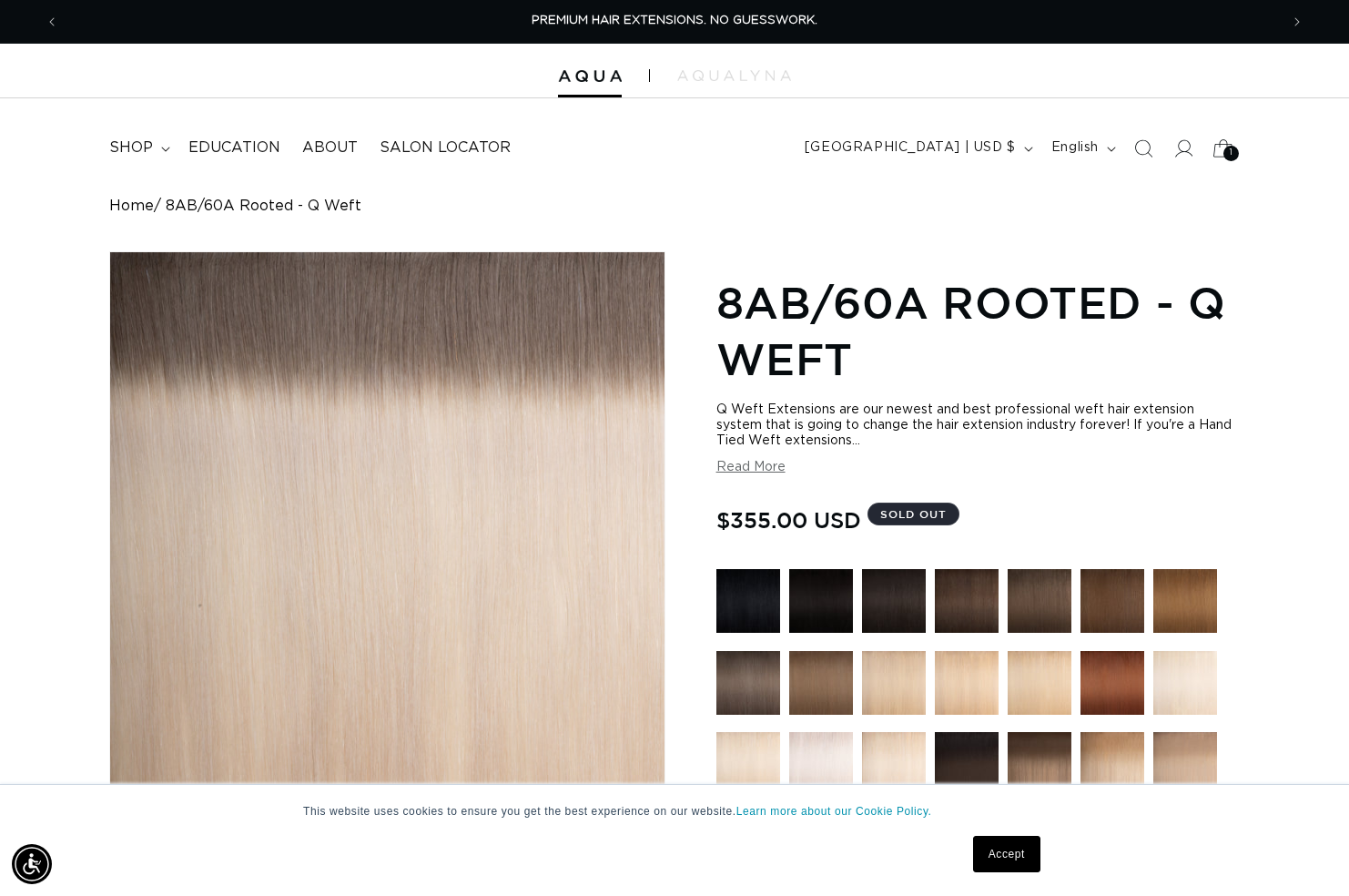
click at [1227, 153] on div "1 1" at bounding box center [1231, 153] width 16 height 16
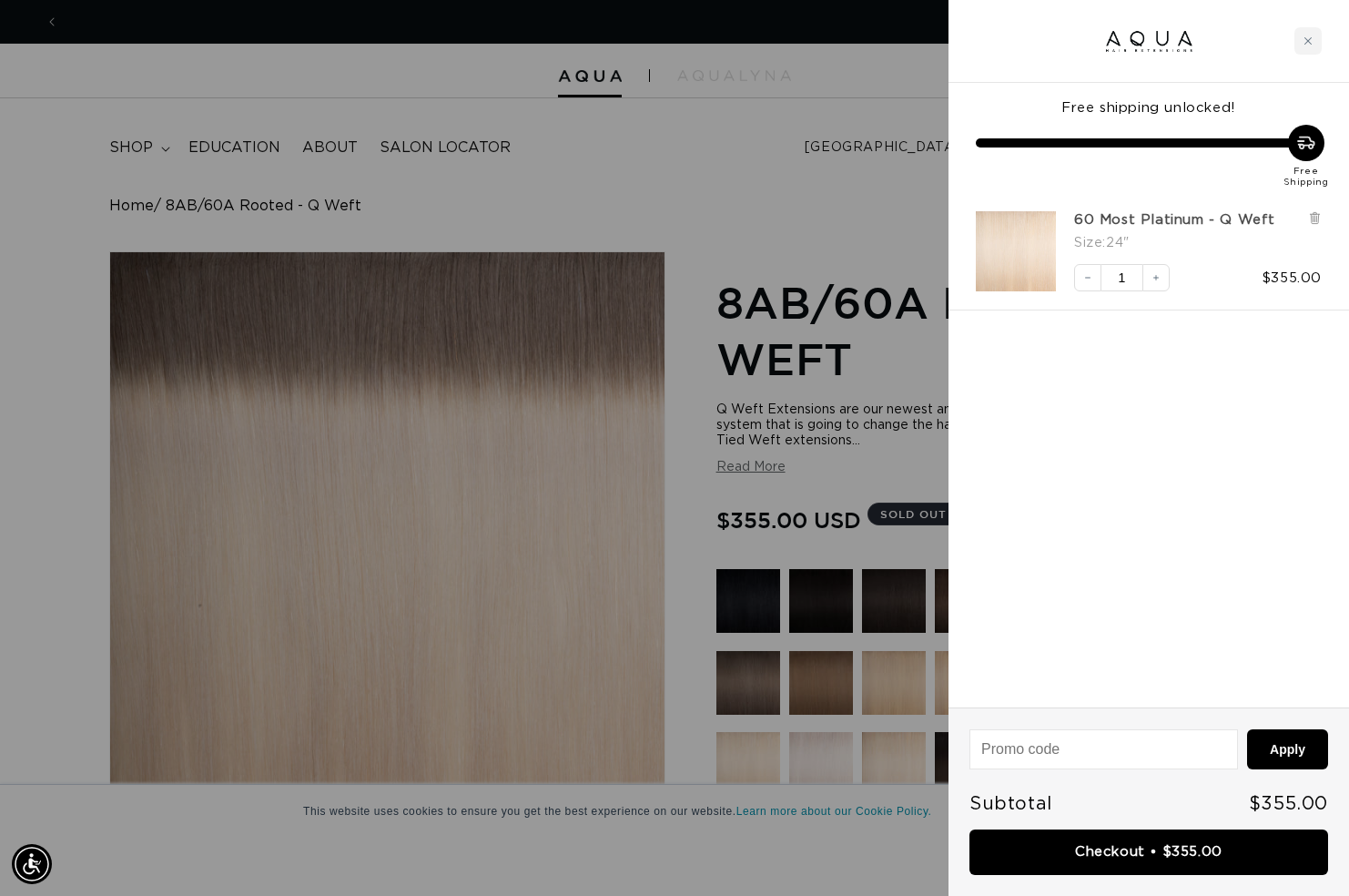
scroll to position [0, 1220]
click at [1307, 46] on div "Close cart" at bounding box center [1308, 42] width 28 height 28
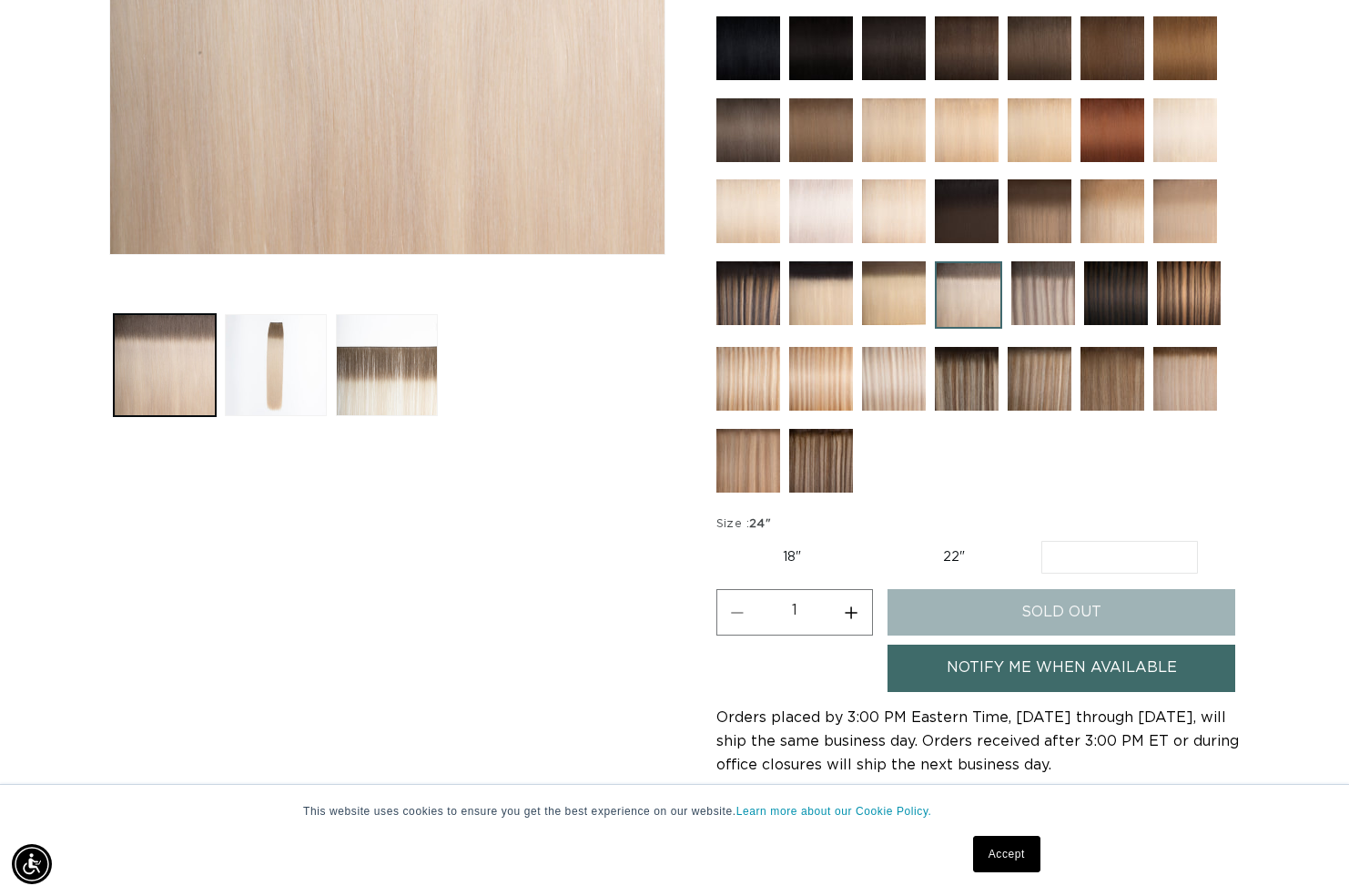
scroll to position [734, 0]
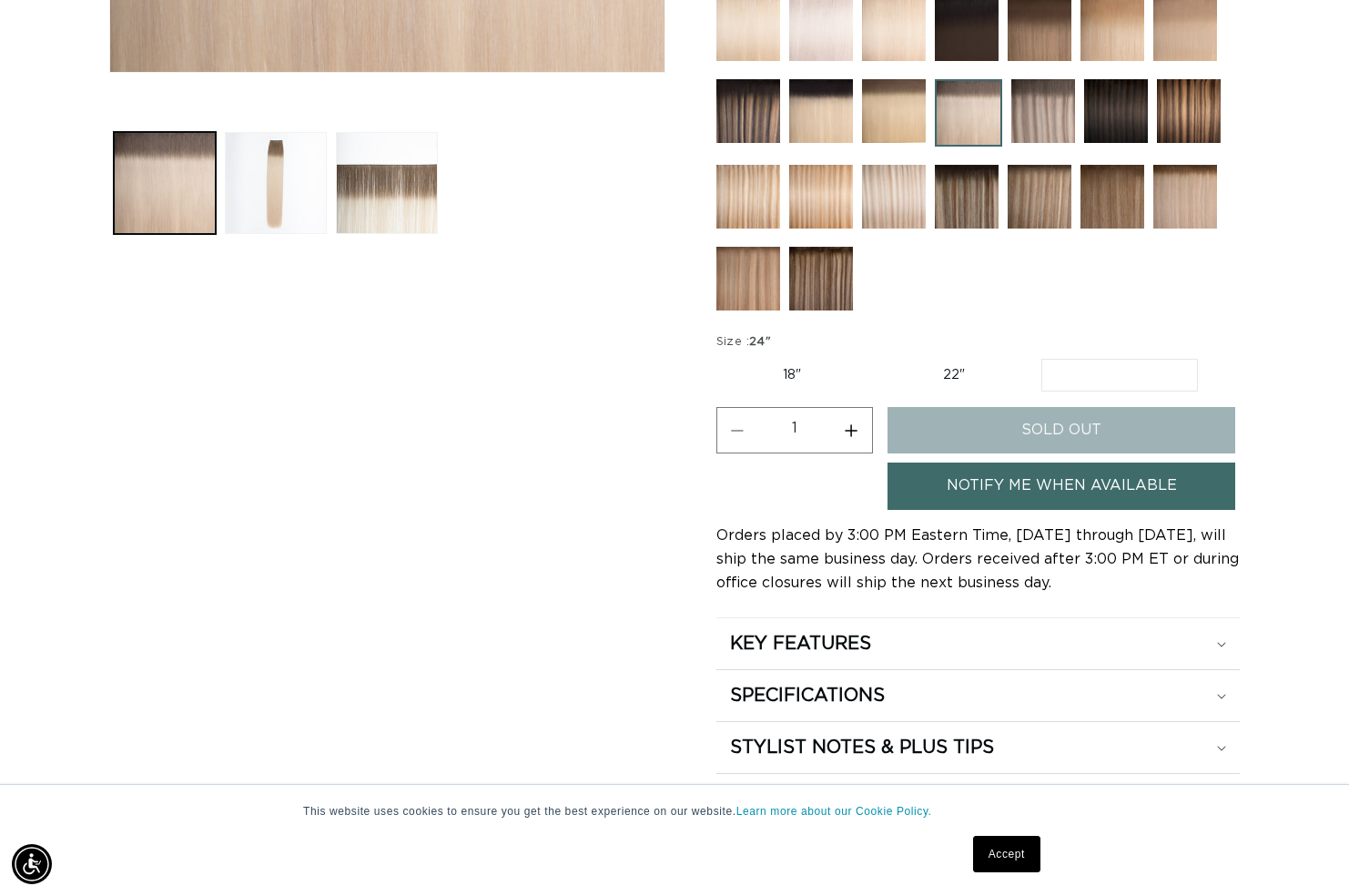
click at [961, 494] on link "Notify Me When Available" at bounding box center [1062, 486] width 347 height 46
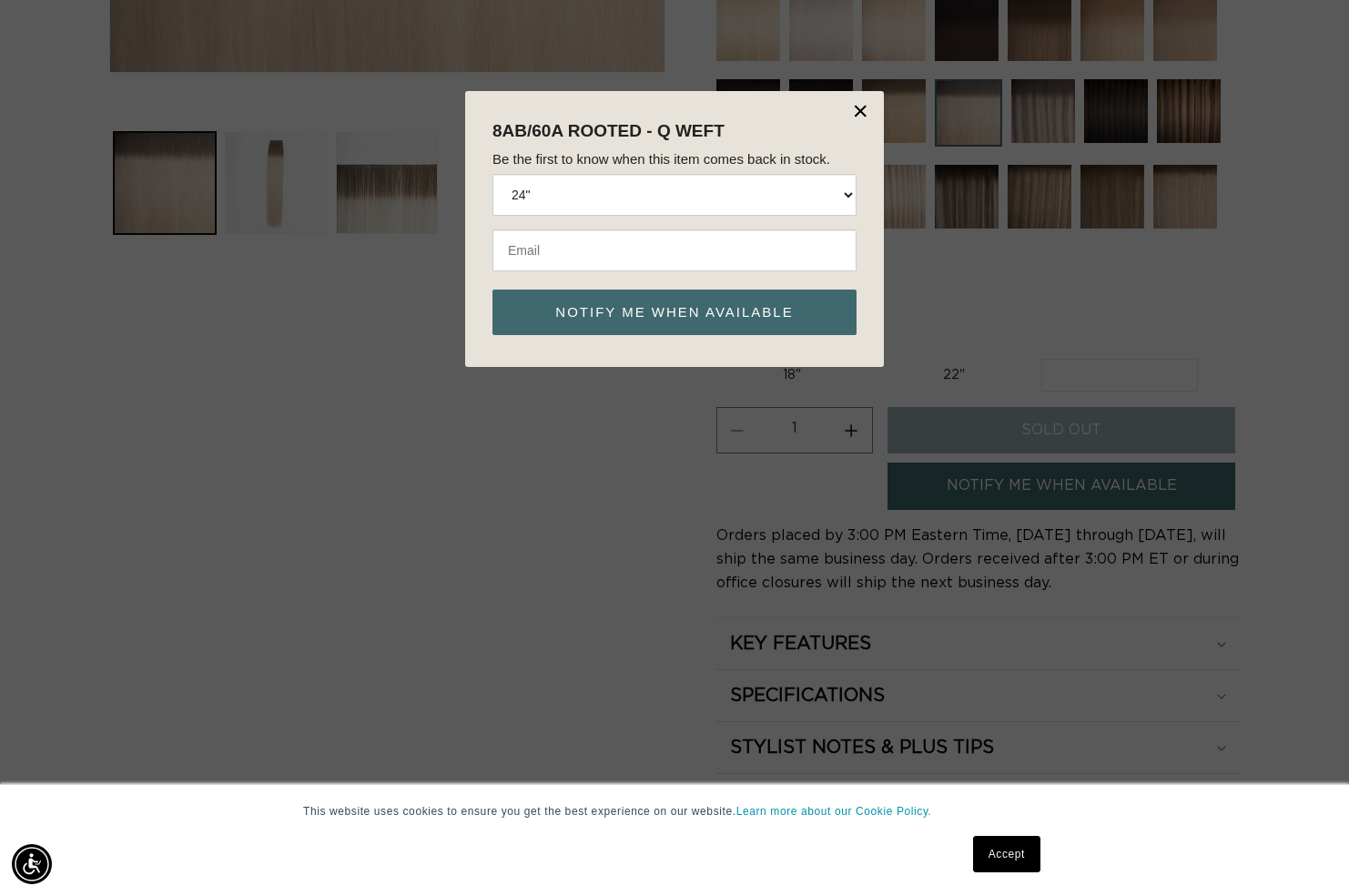
scroll to position [0, 0]
click at [610, 256] on input "email" at bounding box center [674, 249] width 364 height 42
type input "[EMAIL_ADDRESS][DOMAIN_NAME]"
click at [628, 316] on button "Notify me when available" at bounding box center [674, 311] width 364 height 45
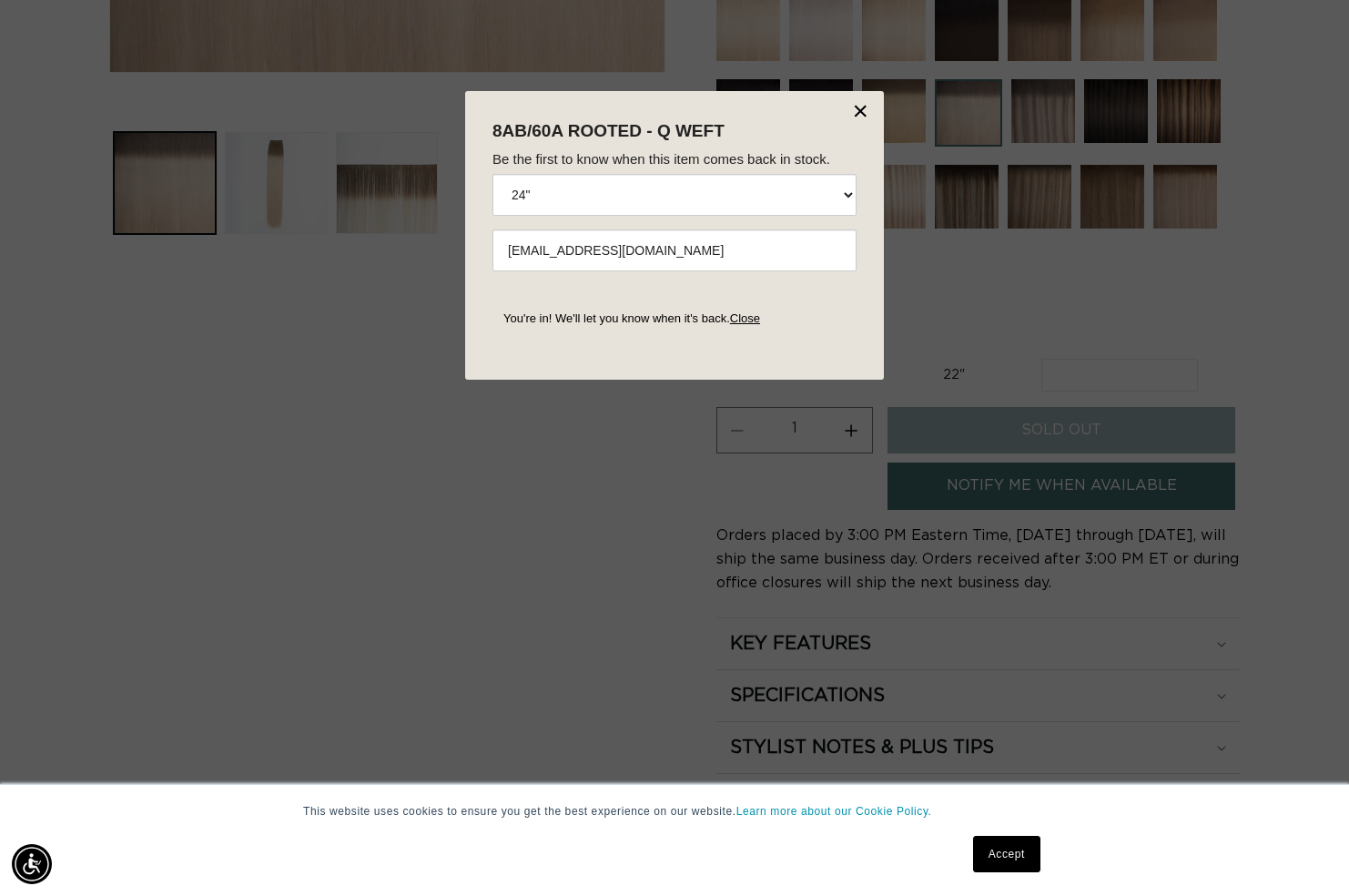
scroll to position [0, 2440]
click at [759, 323] on link "Close" at bounding box center [745, 318] width 30 height 14
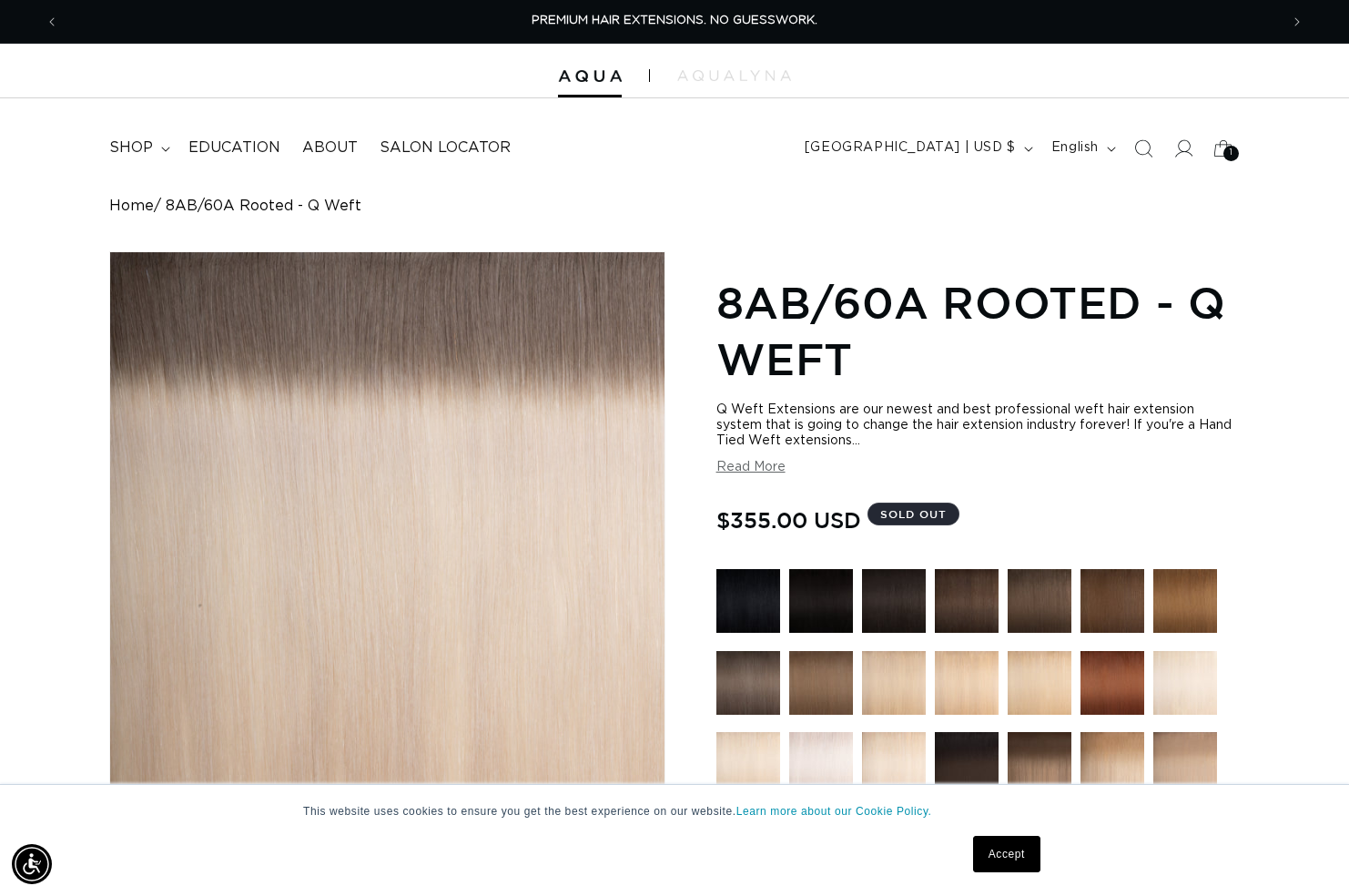
scroll to position [0, 0]
